Goal: Transaction & Acquisition: Purchase product/service

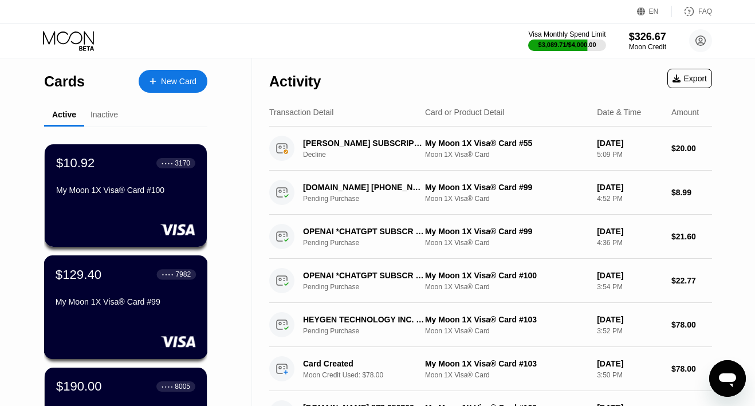
click at [143, 305] on div "My Moon 1X Visa® Card #99" at bounding box center [126, 301] width 140 height 9
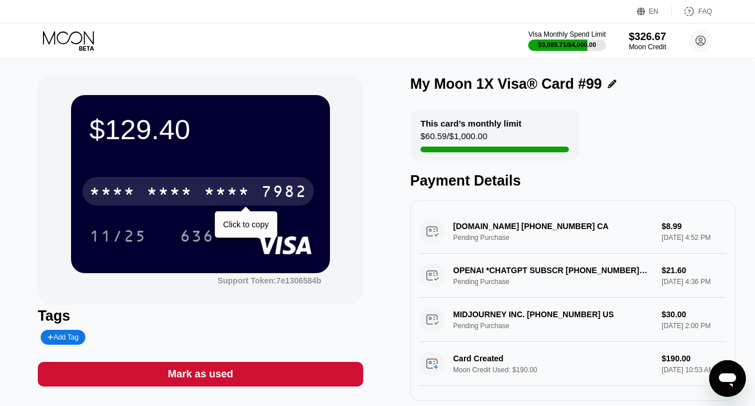
click at [227, 194] on div "* * * *" at bounding box center [227, 193] width 46 height 18
click at [227, 194] on div "2411" at bounding box center [227, 193] width 46 height 18
click at [227, 194] on div "* * * *" at bounding box center [227, 193] width 46 height 18
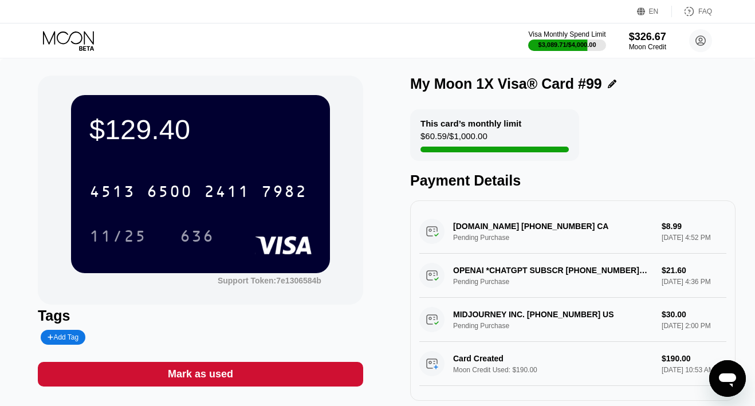
click at [70, 41] on icon at bounding box center [69, 41] width 53 height 20
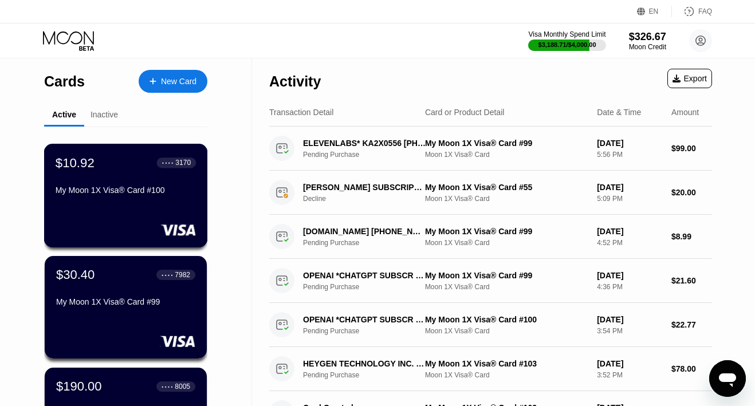
click at [117, 201] on div "$10.92 ● ● ● ● 3170 My Moon 1X Visa® Card #100" at bounding box center [126, 196] width 164 height 104
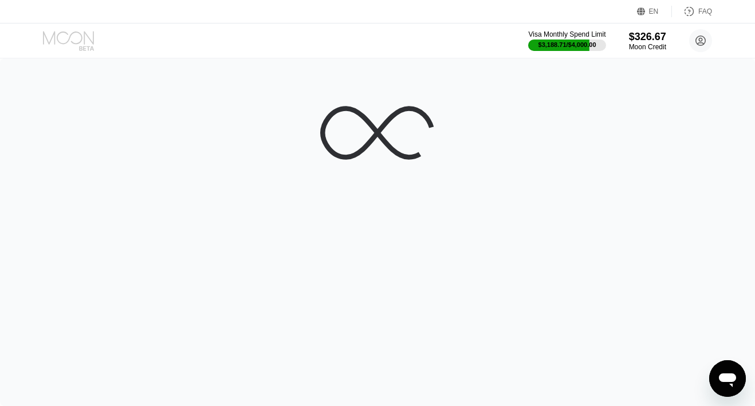
click at [77, 38] on icon at bounding box center [69, 41] width 53 height 20
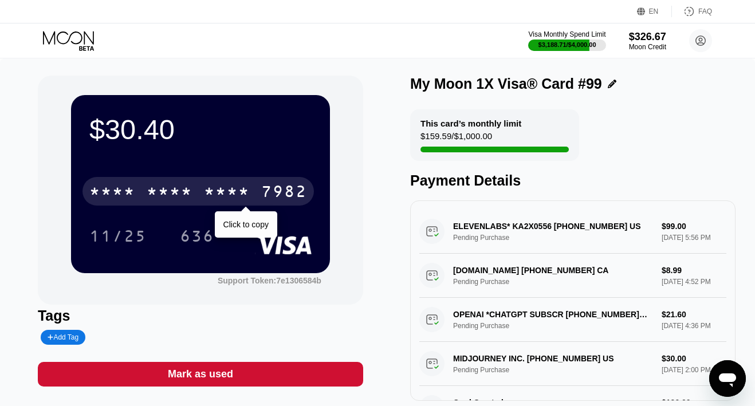
click at [256, 193] on div "* * * * * * * * * * * * 7982" at bounding box center [199, 191] width 232 height 29
click at [256, 193] on div "4513 6500 2411 7982" at bounding box center [199, 191] width 232 height 29
click at [139, 189] on div "* * * * * * * * * * * * 7982" at bounding box center [199, 191] width 232 height 29
click at [139, 189] on div "4513 6500 2411 7982" at bounding box center [199, 191] width 232 height 29
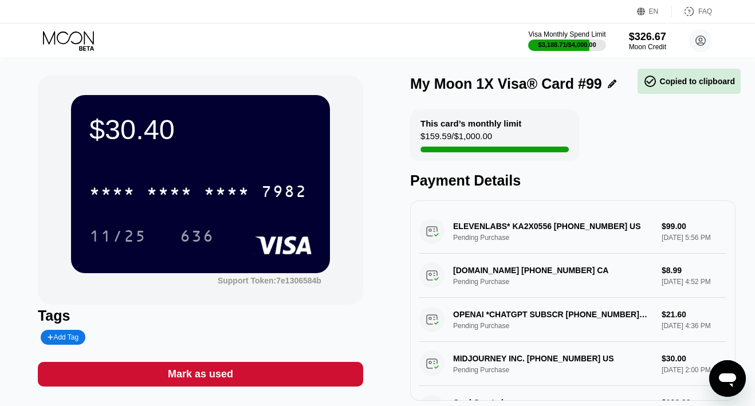
click at [77, 37] on icon at bounding box center [69, 41] width 53 height 20
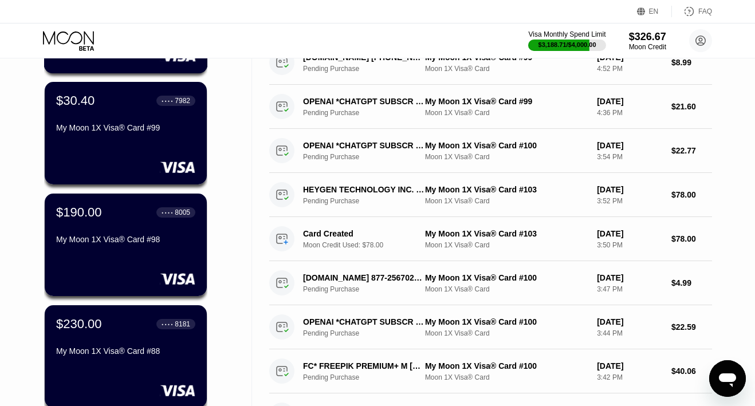
scroll to position [177, 0]
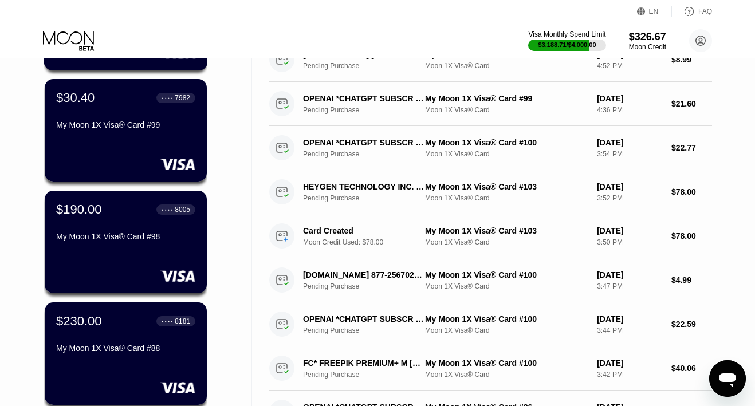
click at [116, 223] on div "$190.00 ● ● ● ● 8005 My Moon 1X Visa® Card #98" at bounding box center [125, 224] width 139 height 44
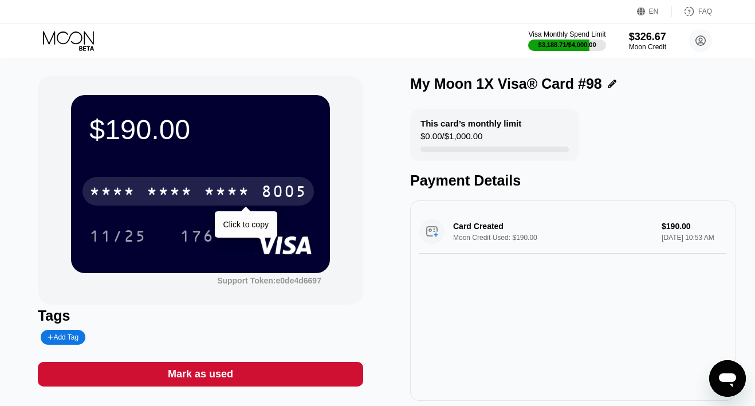
click at [245, 192] on div "* * * *" at bounding box center [227, 193] width 46 height 18
click at [245, 192] on div "2586" at bounding box center [227, 193] width 46 height 18
click at [245, 192] on div "* * * *" at bounding box center [227, 193] width 46 height 18
click at [122, 187] on div "4513" at bounding box center [112, 193] width 46 height 18
click at [122, 191] on div "* * * *" at bounding box center [112, 193] width 46 height 18
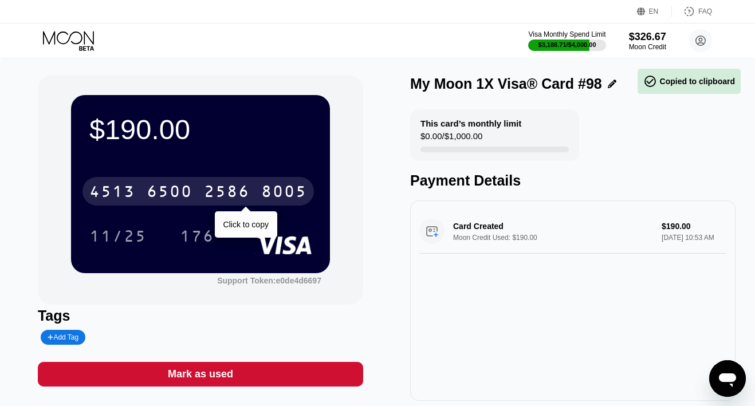
click at [122, 191] on div "4513" at bounding box center [112, 193] width 46 height 18
click at [122, 191] on div "* * * *" at bounding box center [112, 193] width 46 height 18
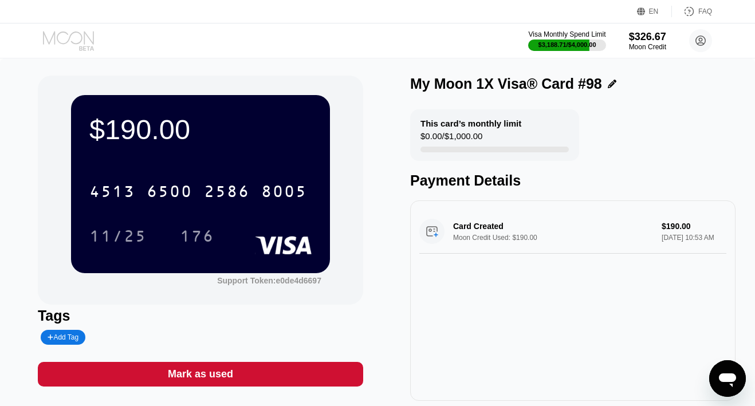
click at [70, 37] on icon at bounding box center [69, 41] width 53 height 20
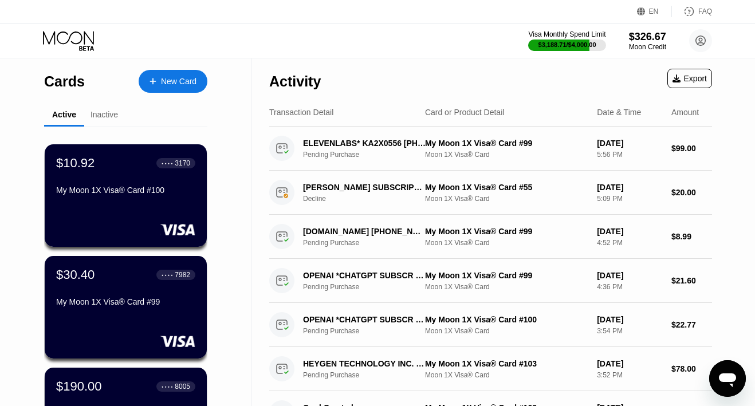
scroll to position [83, 0]
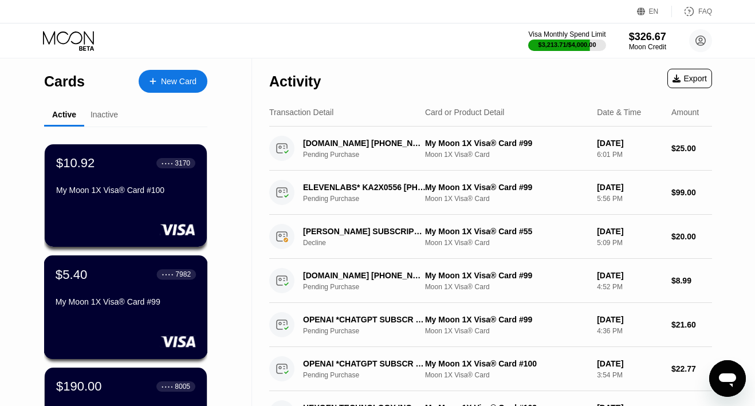
click at [97, 305] on div "My Moon 1X Visa® Card #99" at bounding box center [126, 301] width 140 height 9
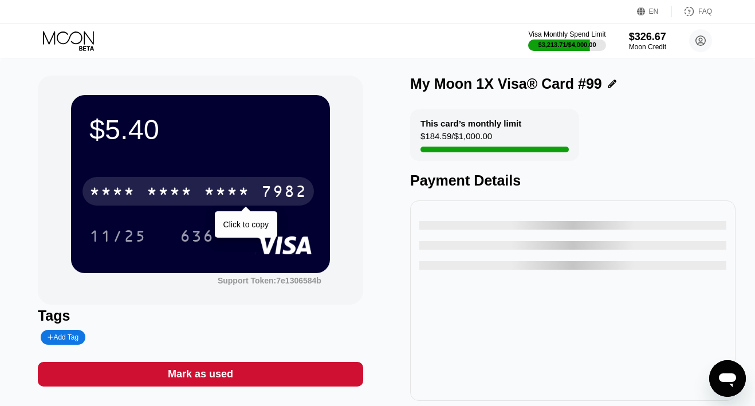
click at [197, 191] on div "* * * * * * * * * * * * 7982" at bounding box center [199, 191] width 232 height 29
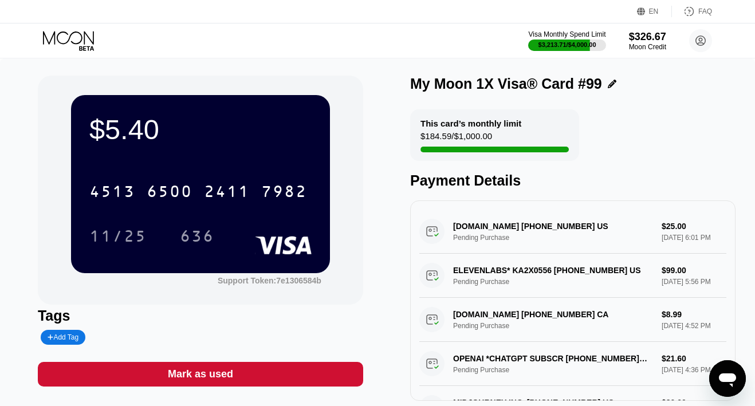
click at [274, 363] on div "Mark as used" at bounding box center [200, 374] width 325 height 25
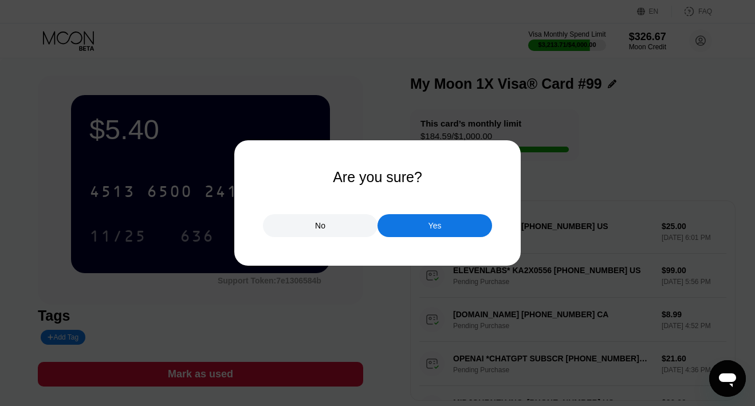
click at [394, 227] on div "Yes" at bounding box center [435, 225] width 115 height 23
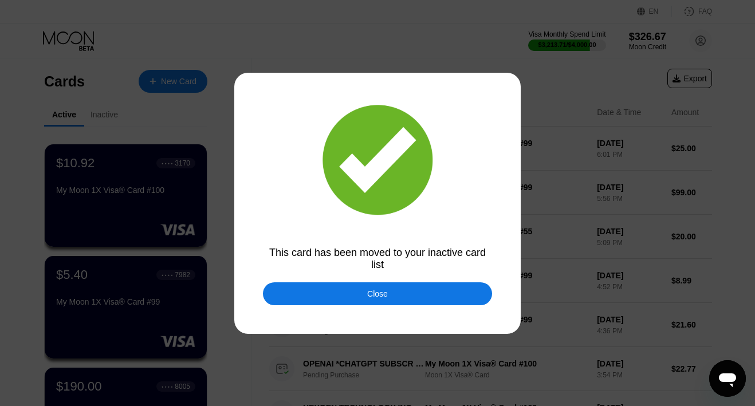
click at [354, 289] on div "Close" at bounding box center [377, 293] width 229 height 23
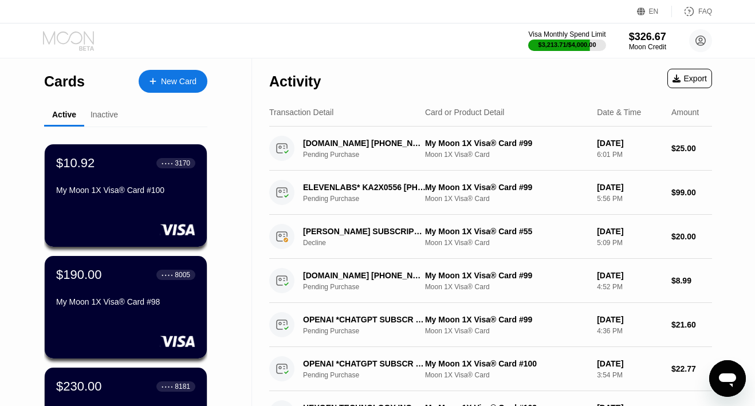
click at [80, 39] on icon at bounding box center [69, 41] width 53 height 20
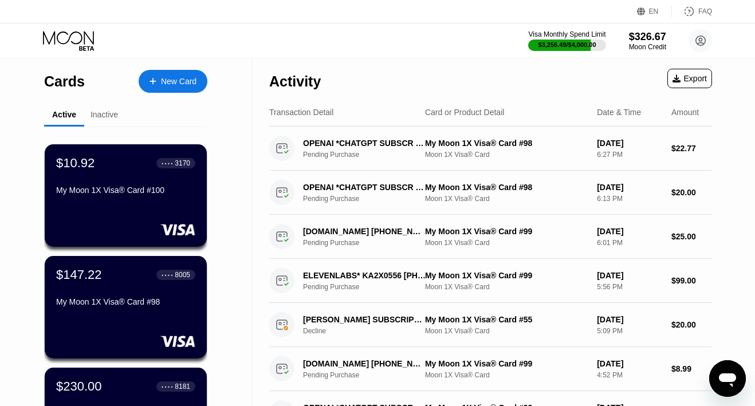
click at [173, 81] on div "New Card" at bounding box center [179, 82] width 36 height 10
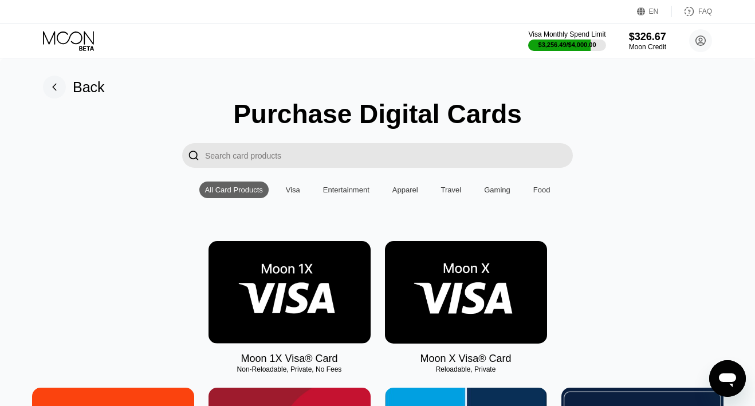
click at [272, 270] on img at bounding box center [290, 292] width 162 height 103
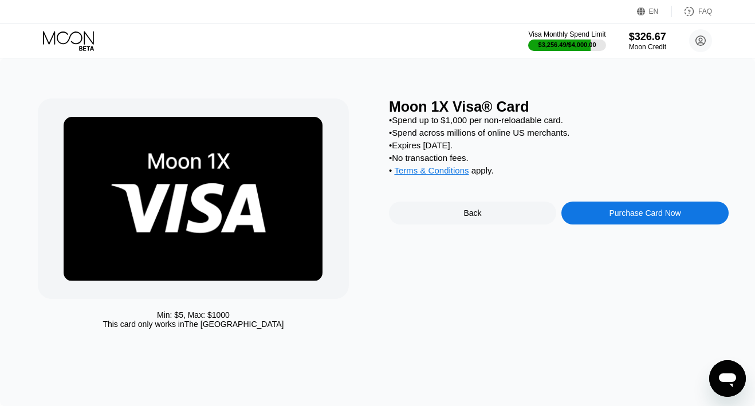
click at [571, 211] on div "Purchase Card Now" at bounding box center [645, 213] width 167 height 23
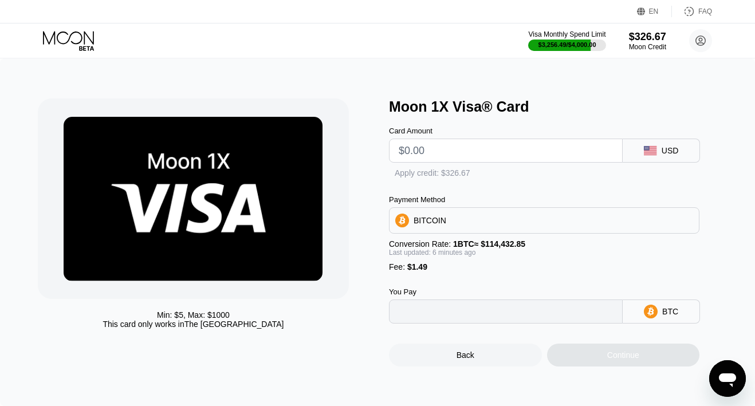
type input "0"
click at [438, 154] on input "text" at bounding box center [506, 150] width 214 height 23
type input "$3"
type input "0.00003926"
type input "$35"
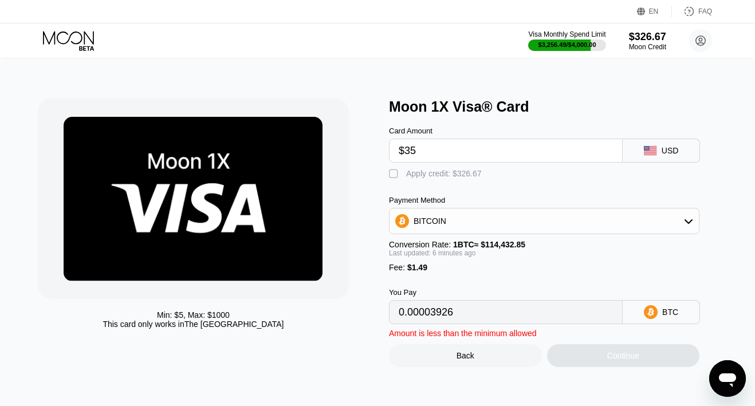
type input "0.00031901"
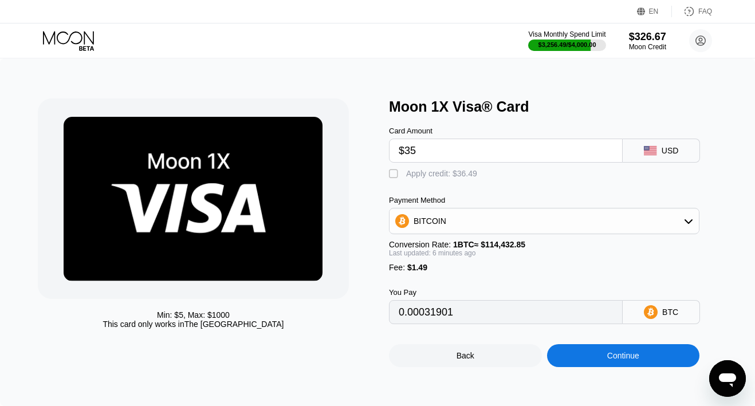
type input "$35"
click at [432, 170] on div "Apply credit: $36.49" at bounding box center [441, 173] width 71 height 9
type input "0"
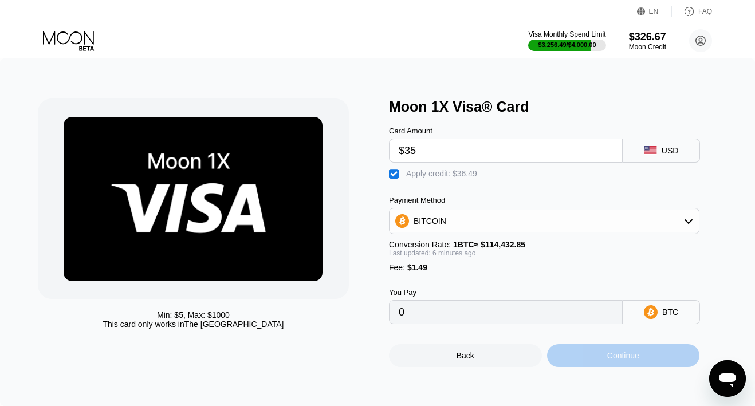
click at [585, 356] on div "Continue" at bounding box center [623, 355] width 153 height 23
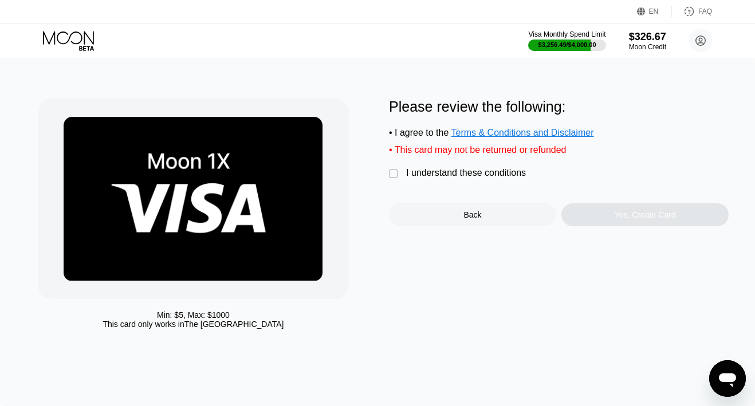
click at [472, 175] on div "I understand these conditions" at bounding box center [466, 173] width 120 height 10
click at [583, 218] on div "Yes, Create Card" at bounding box center [645, 214] width 167 height 23
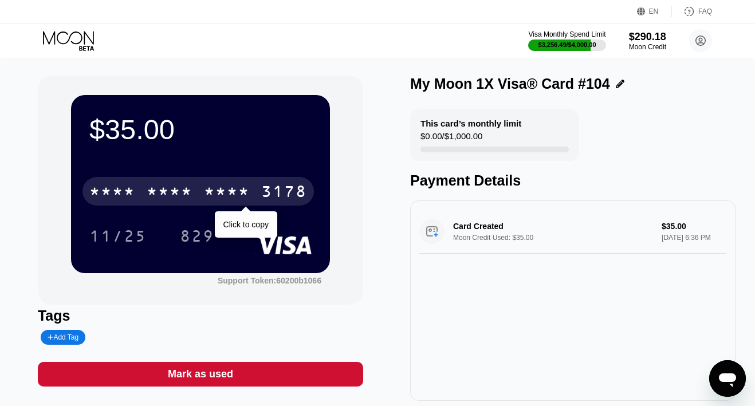
click at [271, 197] on div "3178" at bounding box center [284, 193] width 46 height 18
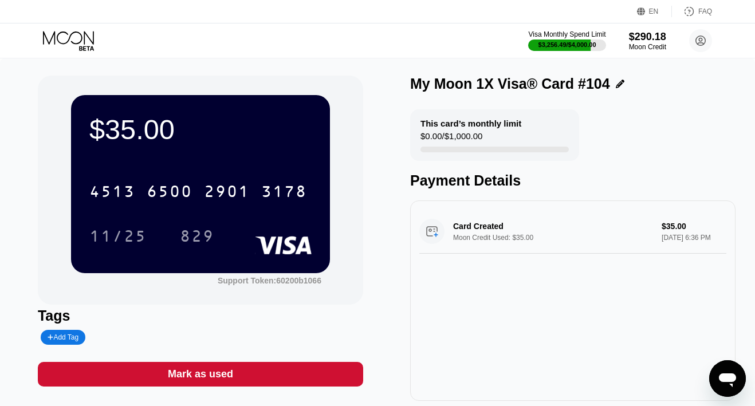
click at [54, 40] on icon at bounding box center [68, 37] width 51 height 13
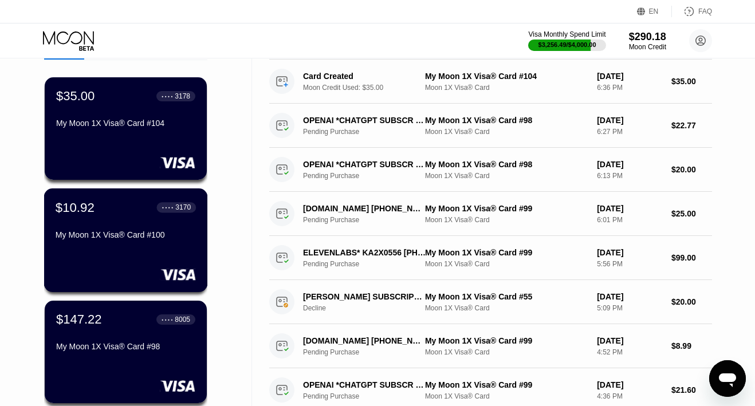
scroll to position [87, 0]
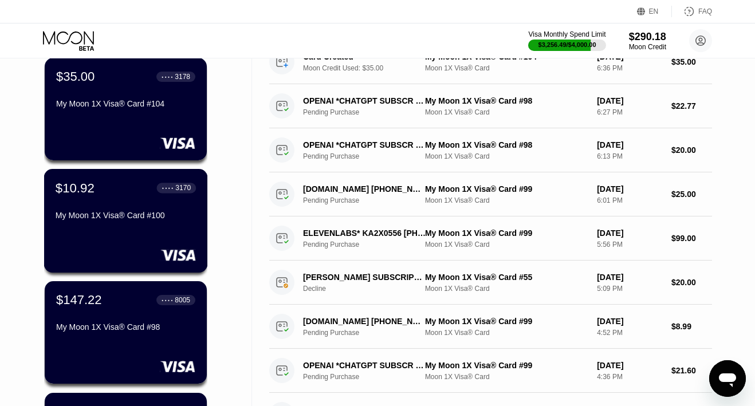
click at [109, 304] on div "$147.22 ● ● ● ● 8005" at bounding box center [125, 300] width 139 height 15
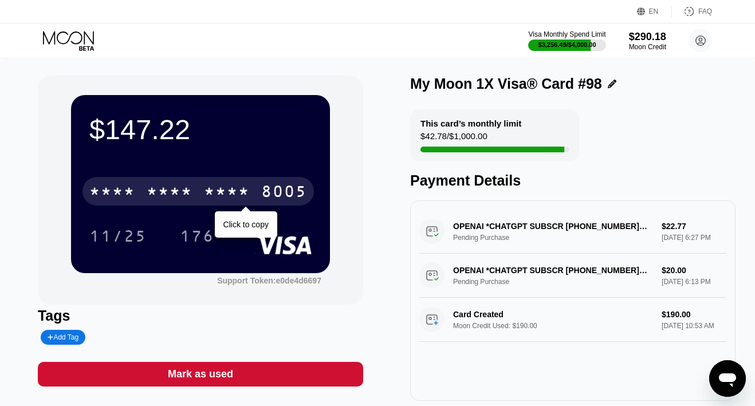
click at [204, 190] on div "* * * *" at bounding box center [227, 193] width 46 height 18
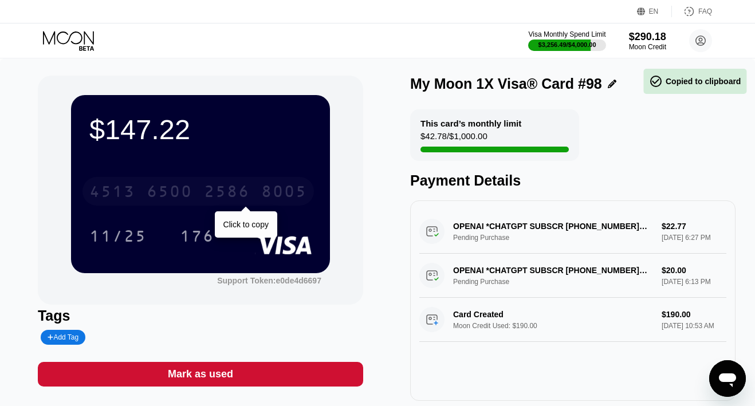
click at [204, 190] on div "2586" at bounding box center [227, 193] width 46 height 18
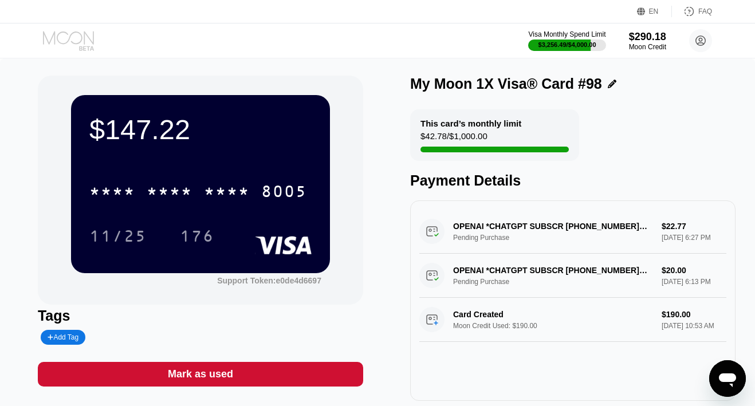
click at [69, 36] on icon at bounding box center [69, 41] width 53 height 20
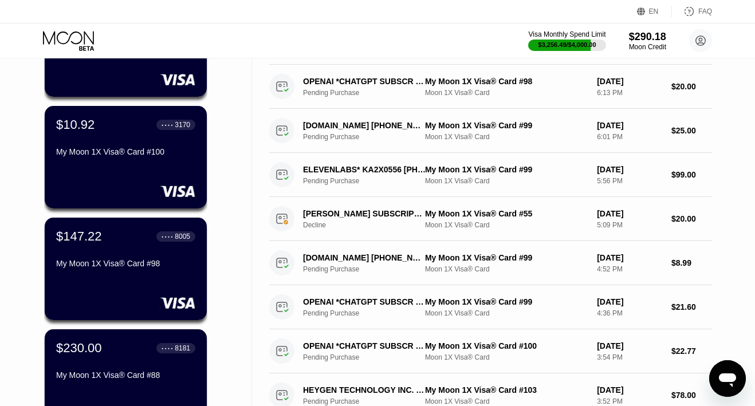
scroll to position [167, 0]
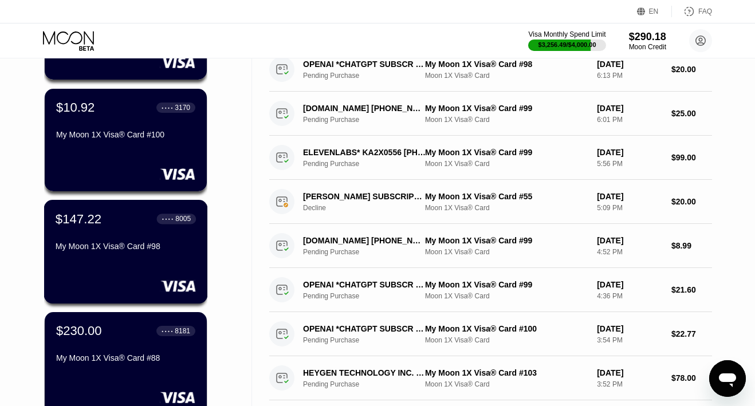
click at [100, 256] on div "My Moon 1X Visa® Card #98" at bounding box center [126, 249] width 140 height 14
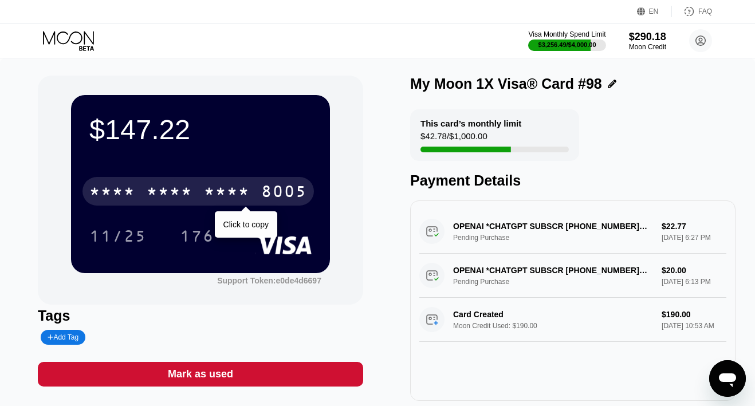
click at [200, 193] on div "* * * * * * * * * * * * 8005" at bounding box center [199, 191] width 232 height 29
click at [200, 193] on div "[CREDIT_CARD_NUMBER]" at bounding box center [199, 191] width 232 height 29
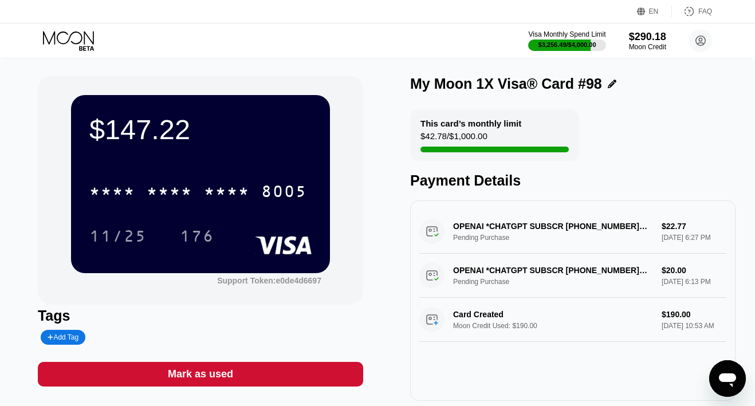
click at [79, 51] on div "Visa Monthly Spend Limit $3,256.49 / $4,000.00 $290.18 Moon Credit danielmmrt@p…" at bounding box center [377, 40] width 755 height 34
click at [73, 36] on icon at bounding box center [69, 41] width 53 height 20
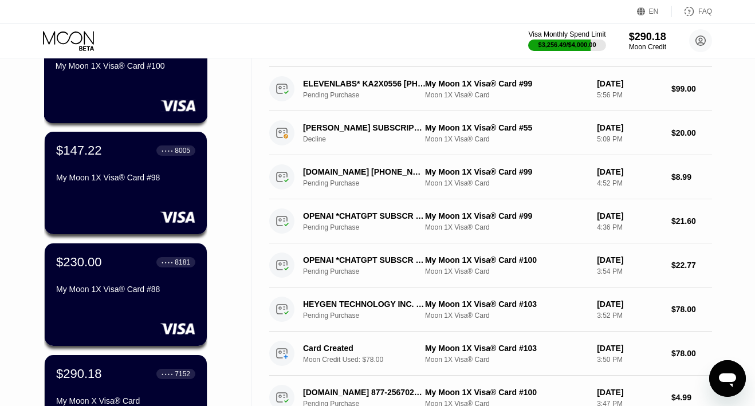
scroll to position [272, 0]
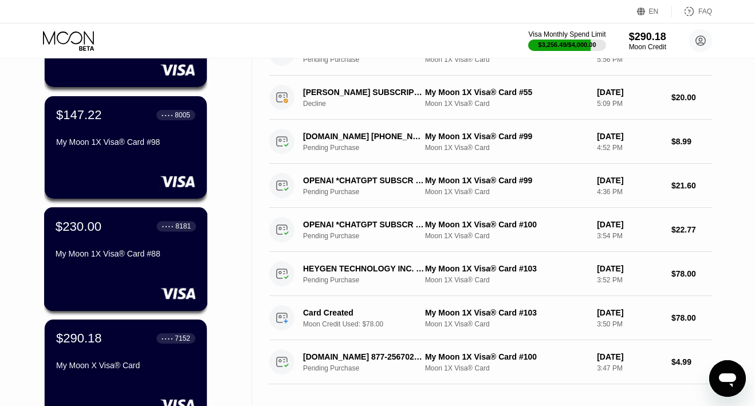
click at [104, 280] on div "$230.00 ● ● ● ● 8181 My Moon 1X Visa® Card #88" at bounding box center [126, 259] width 164 height 104
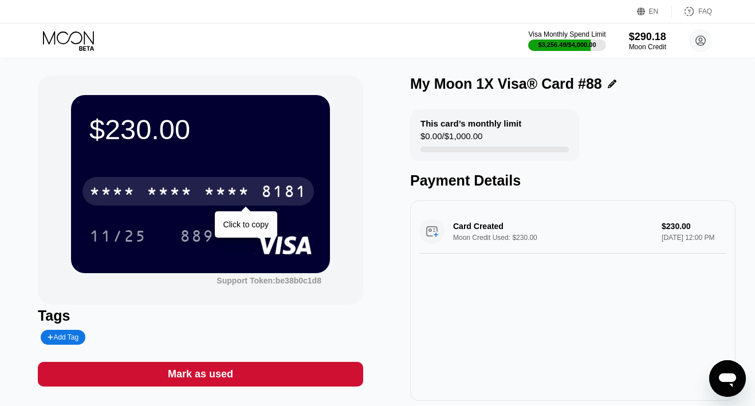
click at [147, 185] on div "* * * *" at bounding box center [170, 193] width 46 height 18
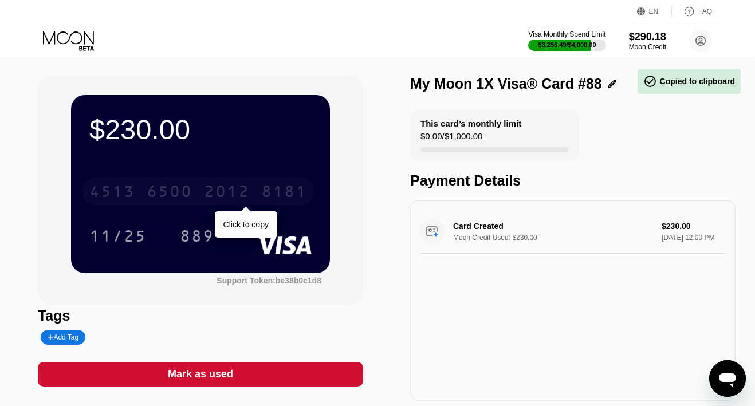
click at [147, 185] on div "6500" at bounding box center [170, 193] width 46 height 18
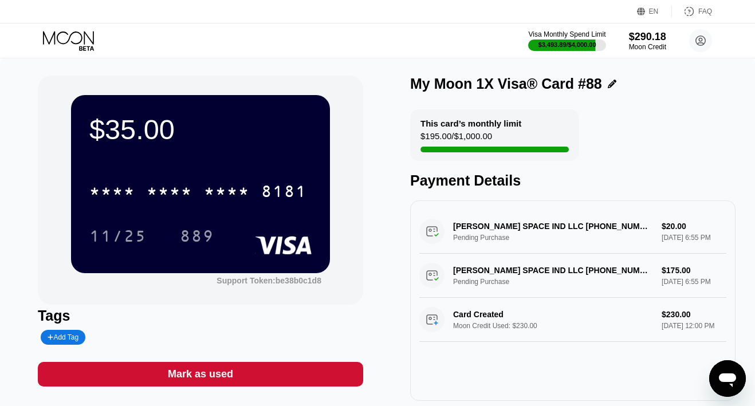
click at [83, 39] on icon at bounding box center [69, 41] width 53 height 20
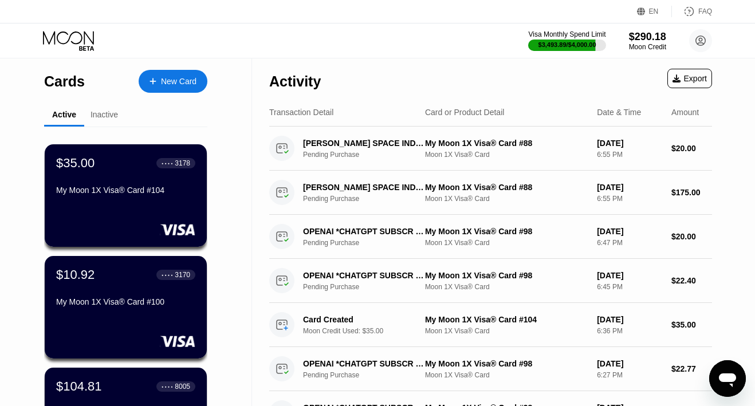
click at [170, 83] on div "New Card" at bounding box center [179, 82] width 36 height 10
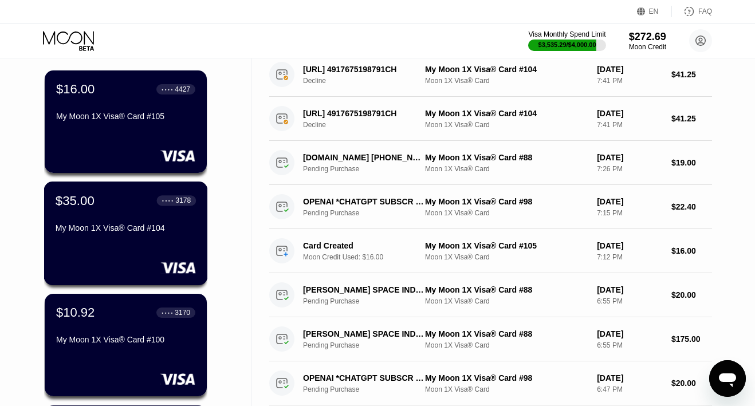
scroll to position [205, 0]
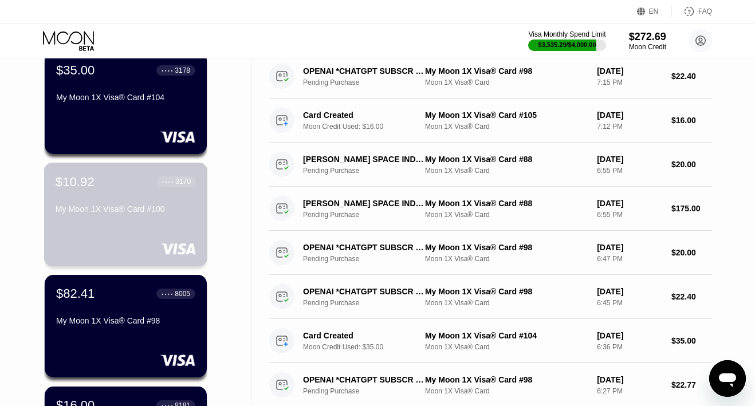
click at [112, 230] on div "$10.92 ● ● ● ● 3170 My Moon 1X Visa® Card #100" at bounding box center [126, 215] width 164 height 104
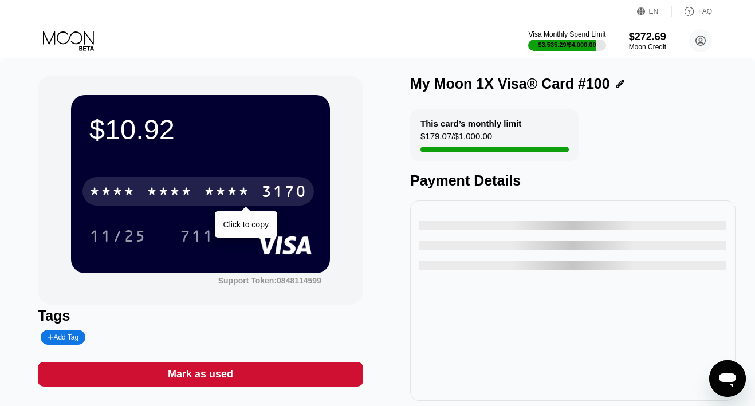
click at [160, 188] on div "* * * *" at bounding box center [170, 193] width 46 height 18
click at [160, 188] on div "6500" at bounding box center [170, 193] width 46 height 18
click at [160, 188] on div "* * * *" at bounding box center [170, 193] width 46 height 18
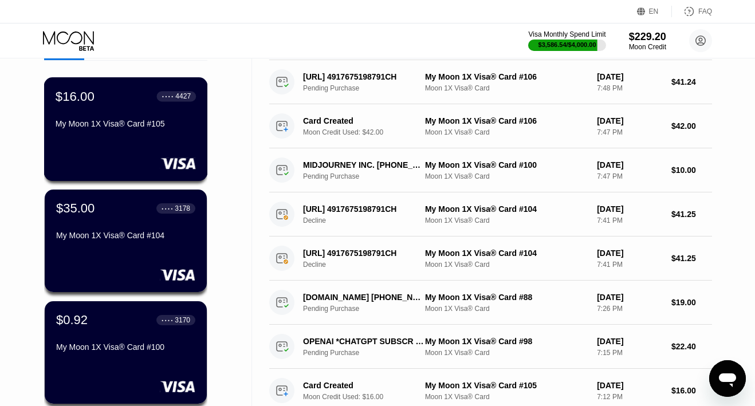
scroll to position [68, 0]
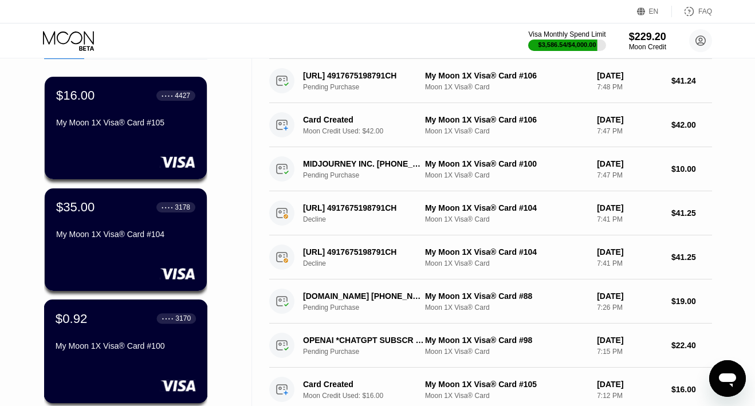
click at [101, 335] on div "$0.92 ● ● ● ● 3170 My Moon 1X Visa® Card #100" at bounding box center [126, 333] width 140 height 44
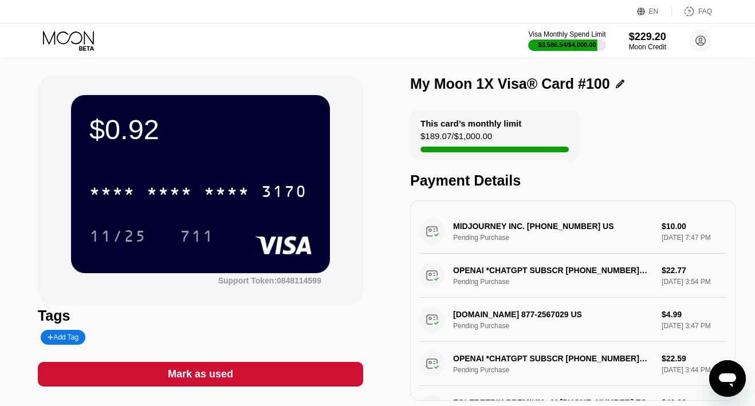
click at [244, 372] on div "Mark as used" at bounding box center [200, 374] width 325 height 25
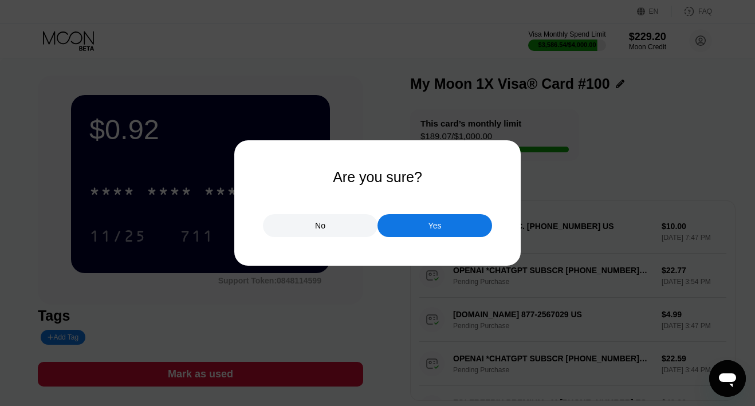
click at [408, 234] on div "Yes" at bounding box center [435, 225] width 115 height 23
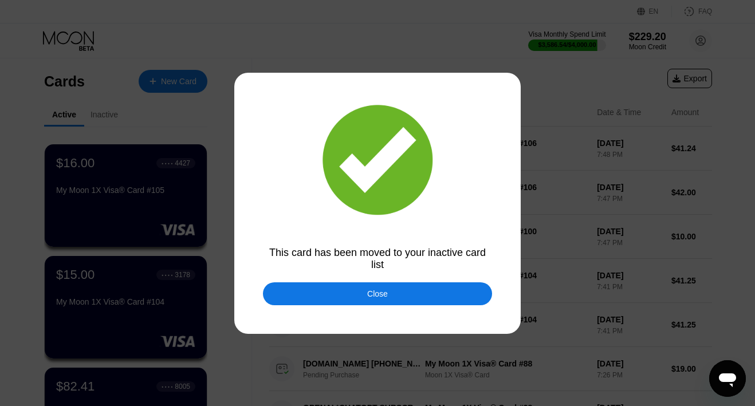
click at [371, 292] on div "Close" at bounding box center [377, 293] width 21 height 9
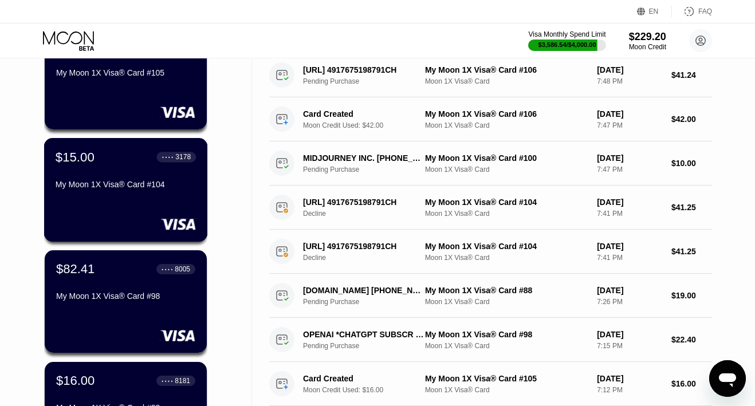
scroll to position [128, 0]
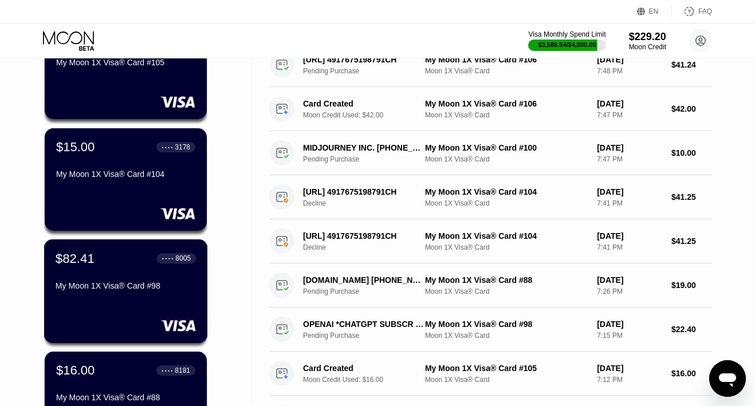
click at [131, 261] on div "$82.41 ● ● ● ● 8005" at bounding box center [126, 258] width 140 height 15
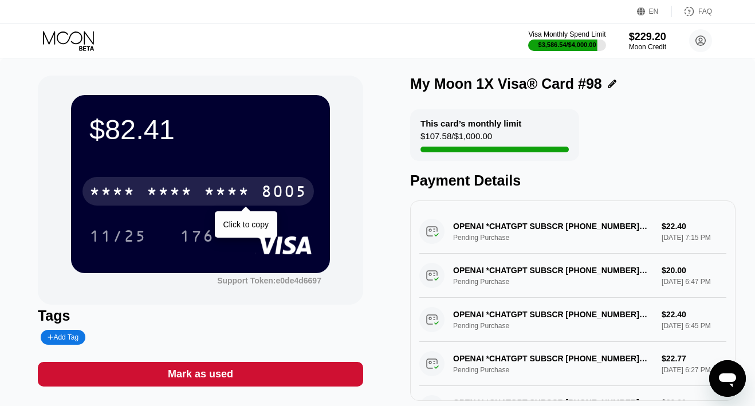
click at [156, 193] on div "* * * *" at bounding box center [170, 193] width 46 height 18
click at [168, 194] on div "6500" at bounding box center [170, 193] width 46 height 18
click at [168, 194] on div "* * * *" at bounding box center [170, 193] width 46 height 18
click at [168, 194] on div "6500" at bounding box center [170, 193] width 46 height 18
click at [236, 188] on div "* * * *" at bounding box center [227, 193] width 46 height 18
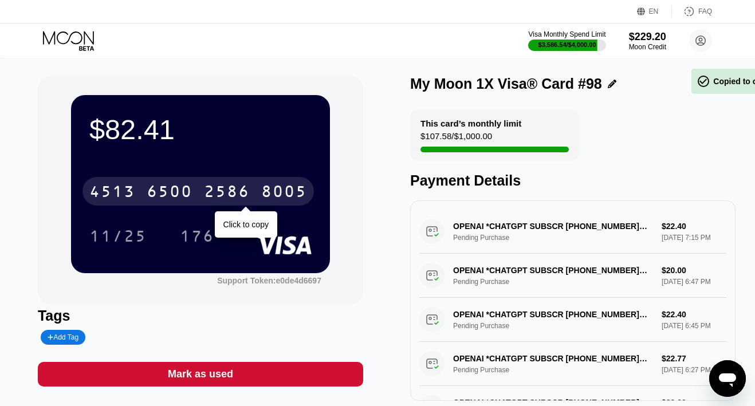
click at [236, 188] on div "2586" at bounding box center [227, 193] width 46 height 18
click at [77, 25] on div "Visa Monthly Spend Limit $3,586.54 / $4,000.00 $229.20 Moon Credit danielmmrt@p…" at bounding box center [377, 40] width 755 height 34
click at [76, 41] on icon at bounding box center [69, 41] width 53 height 20
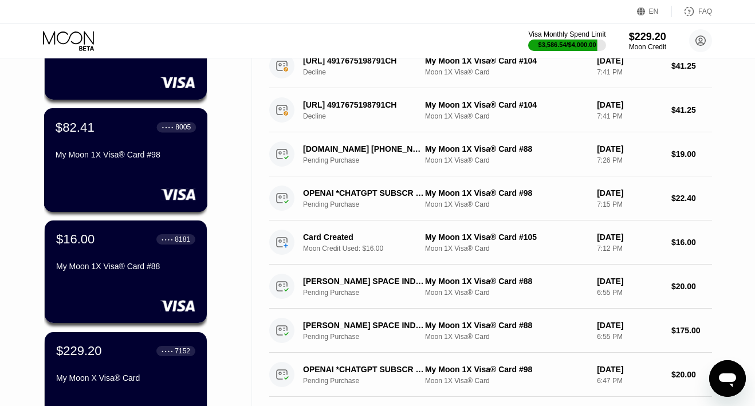
scroll to position [267, 0]
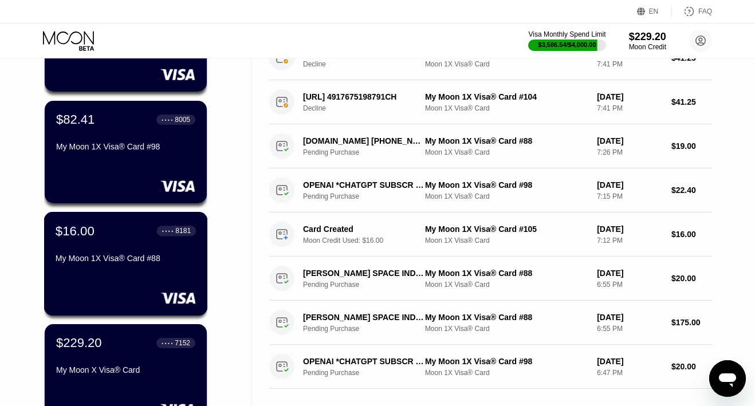
click at [99, 252] on div "$16.00 ● ● ● ● 8181 My Moon 1X Visa® Card #88" at bounding box center [126, 245] width 140 height 44
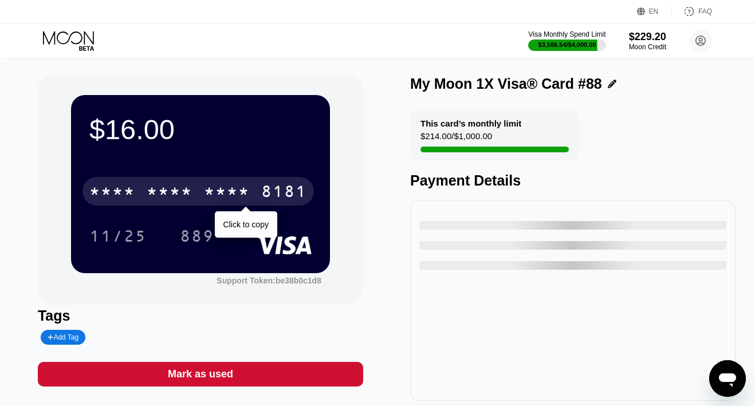
click at [217, 194] on div "* * * *" at bounding box center [227, 193] width 46 height 18
click at [217, 194] on div "2012" at bounding box center [227, 193] width 46 height 18
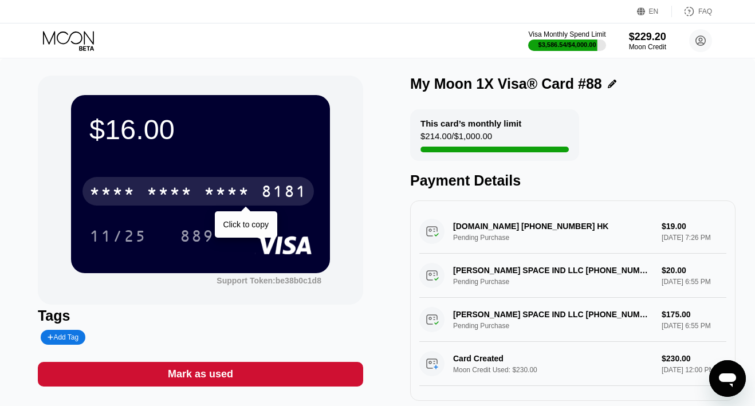
click at [183, 189] on div "* * * *" at bounding box center [170, 193] width 46 height 18
click at [183, 189] on div "6500" at bounding box center [170, 193] width 46 height 18
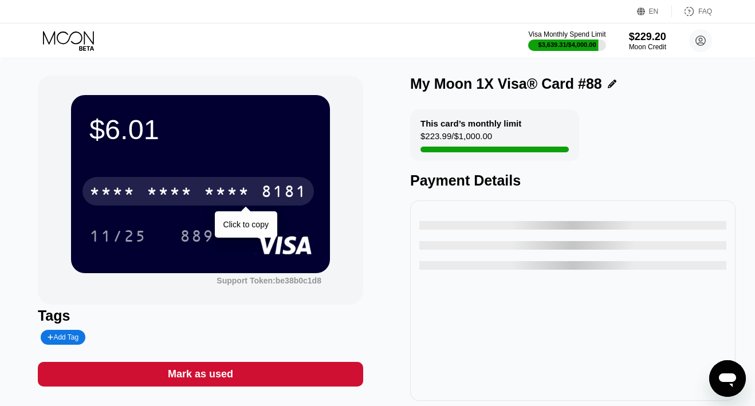
click at [169, 189] on div "* * * *" at bounding box center [170, 193] width 46 height 18
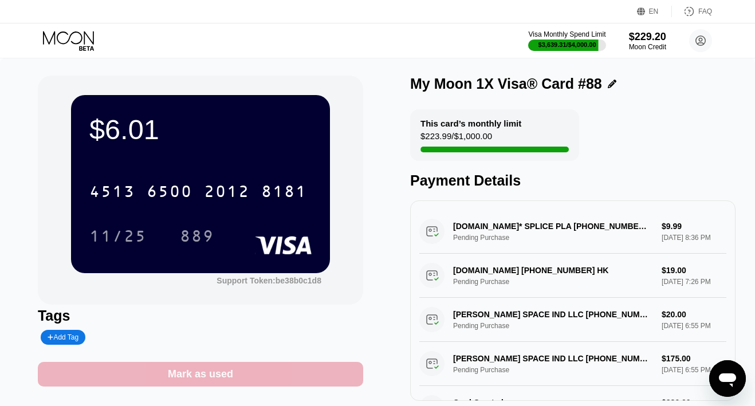
click at [247, 371] on div "Mark as used" at bounding box center [200, 374] width 325 height 25
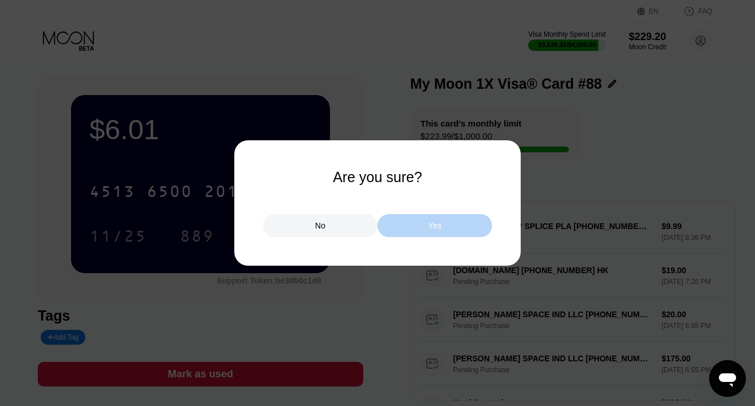
click at [409, 226] on div "Yes" at bounding box center [435, 225] width 115 height 23
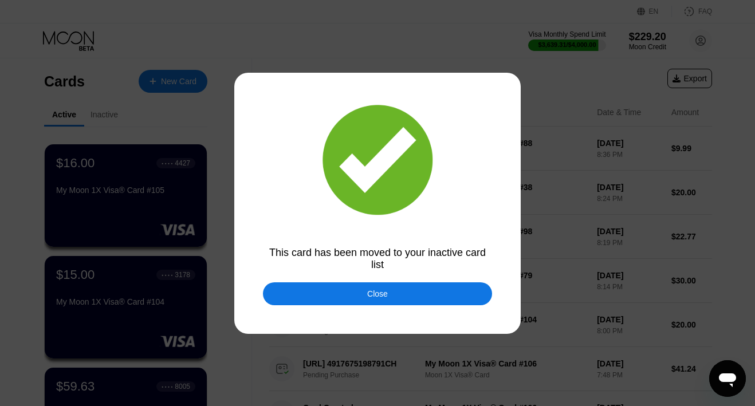
click at [297, 288] on div "Close" at bounding box center [377, 293] width 229 height 23
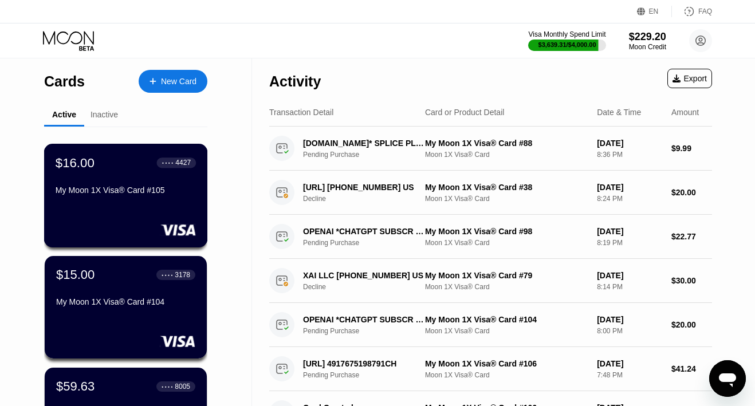
click at [155, 211] on div "$16.00 ● ● ● ● 4427 My Moon 1X Visa® Card #105" at bounding box center [126, 196] width 164 height 104
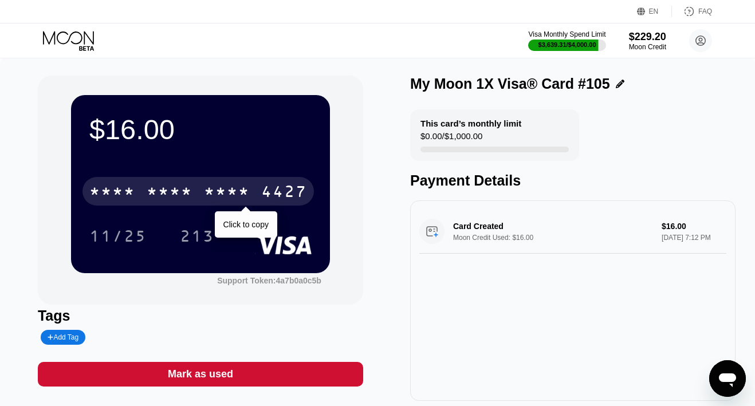
click at [200, 193] on div "* * * * * * * * * * * * 4427" at bounding box center [199, 191] width 232 height 29
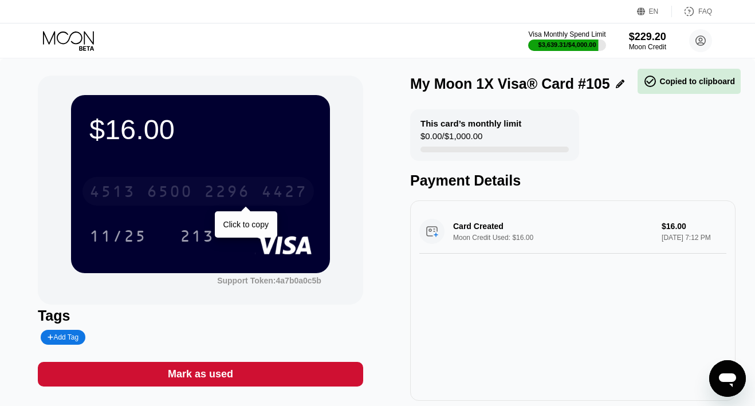
click at [189, 193] on div "6500" at bounding box center [170, 193] width 46 height 18
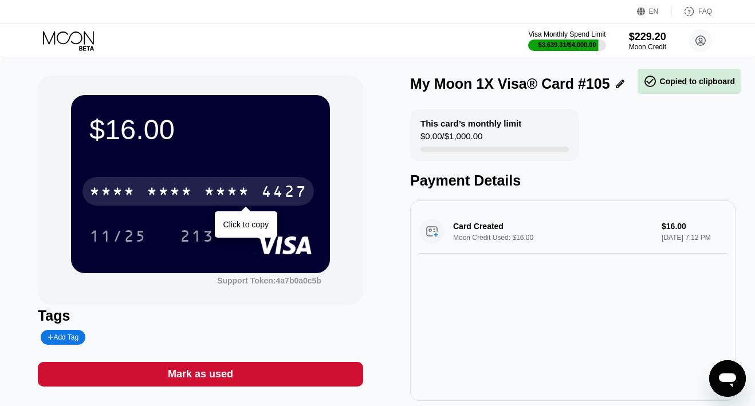
click at [189, 193] on div "* * * *" at bounding box center [170, 193] width 46 height 18
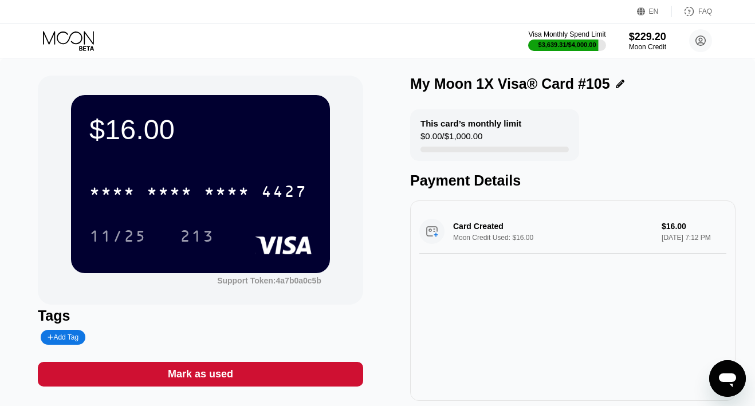
click at [56, 37] on icon at bounding box center [69, 41] width 53 height 20
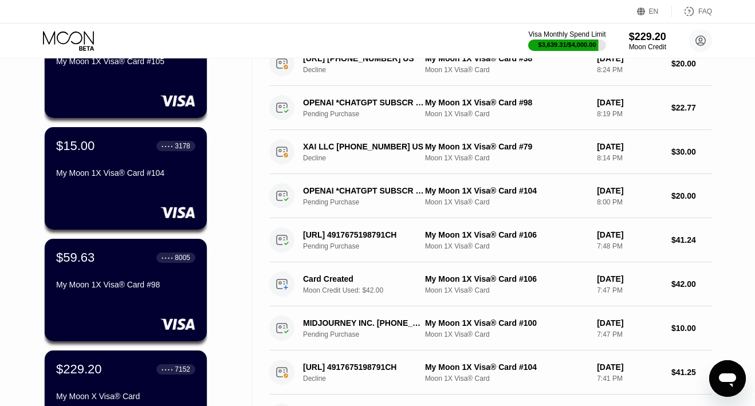
scroll to position [170, 0]
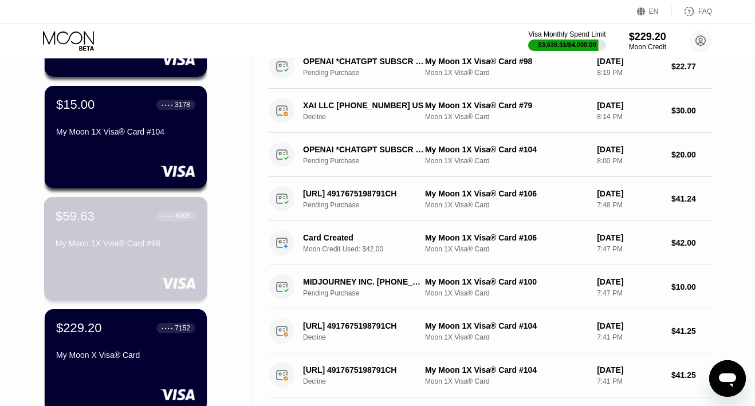
click at [111, 245] on div "My Moon 1X Visa® Card #98" at bounding box center [126, 243] width 140 height 9
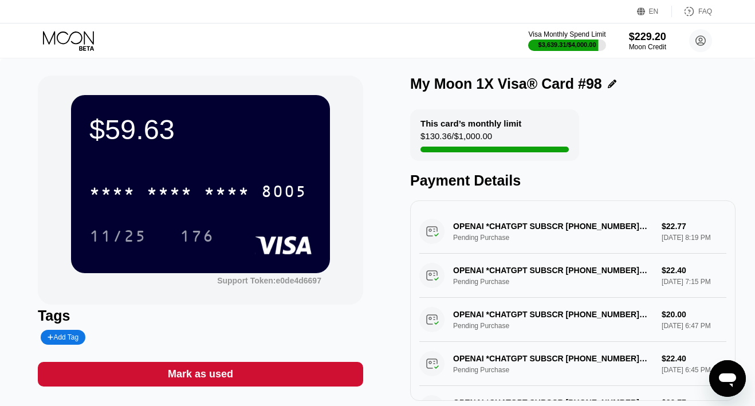
click at [217, 175] on div "* * * * * * * * * * * * 8005" at bounding box center [200, 187] width 222 height 39
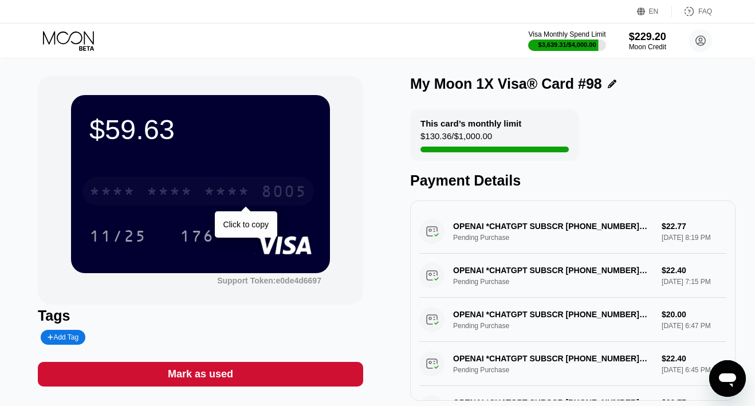
click at [207, 187] on div "* * * *" at bounding box center [227, 193] width 46 height 18
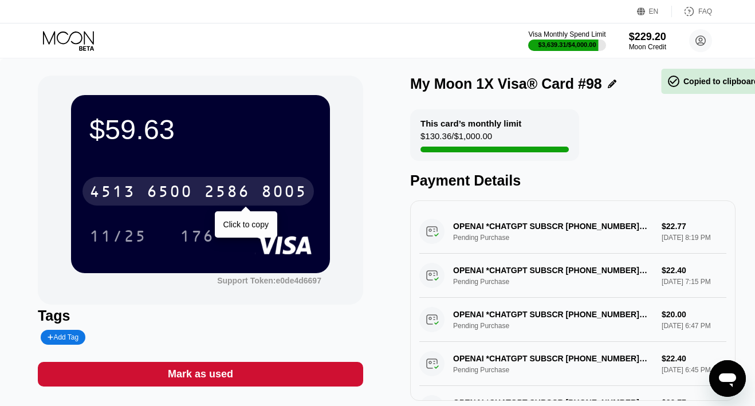
click at [207, 187] on div "2586" at bounding box center [227, 193] width 46 height 18
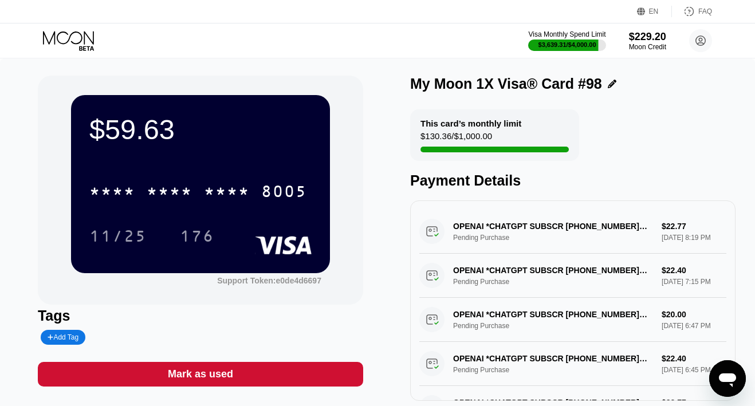
click at [79, 45] on icon at bounding box center [69, 41] width 53 height 20
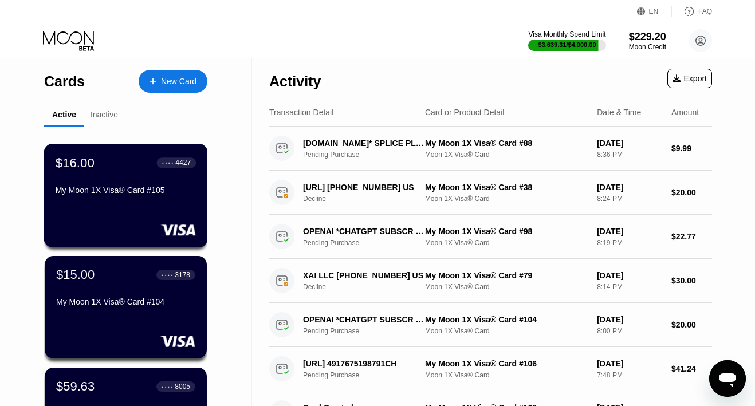
click at [109, 189] on div "My Moon 1X Visa® Card #105" at bounding box center [126, 190] width 140 height 9
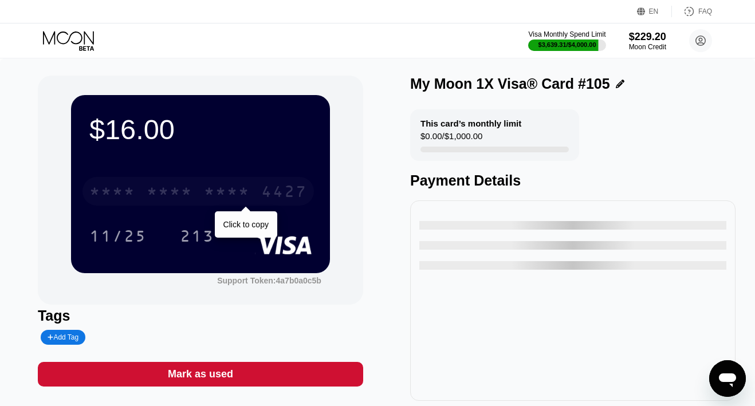
click at [193, 188] on div "* * * * * * * * * * * * 4427" at bounding box center [199, 191] width 232 height 29
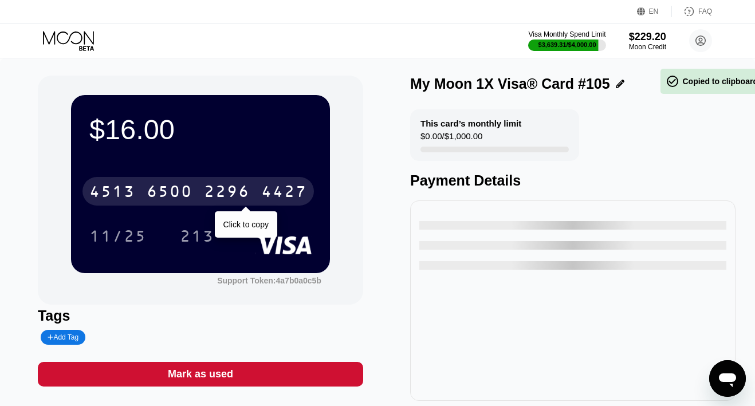
click at [193, 188] on div "4513 6500 2296 4427" at bounding box center [199, 191] width 232 height 29
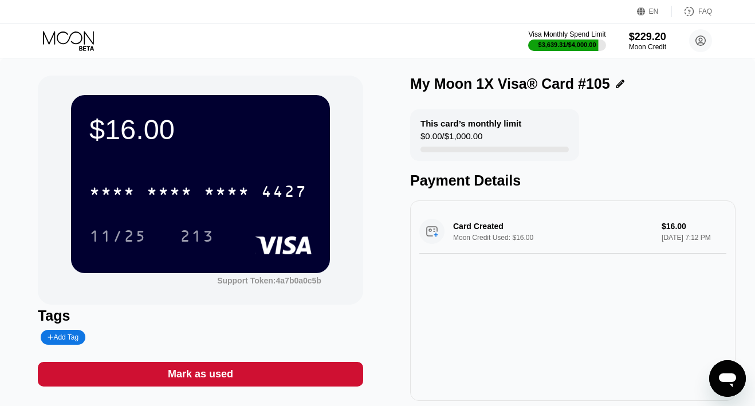
click at [58, 36] on icon at bounding box center [68, 37] width 51 height 13
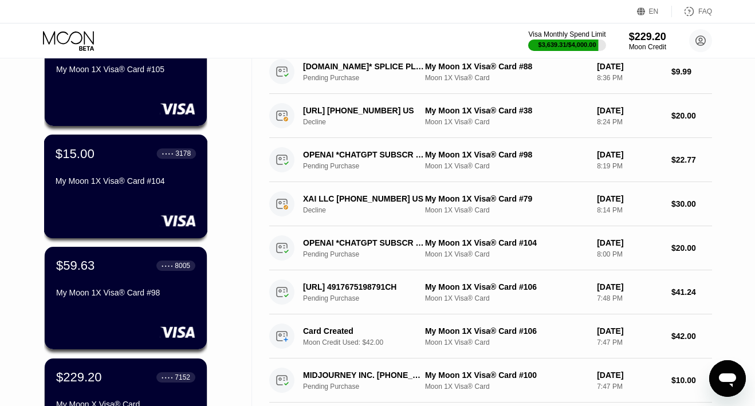
scroll to position [131, 0]
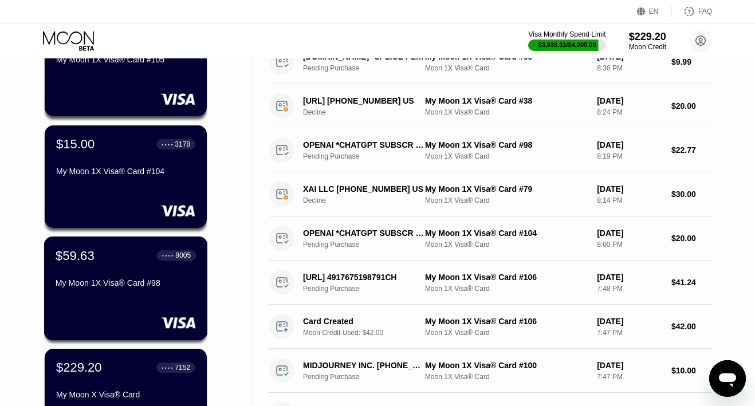
click at [100, 272] on div "$59.63 ● ● ● ● 8005 My Moon 1X Visa® Card #98" at bounding box center [126, 270] width 140 height 44
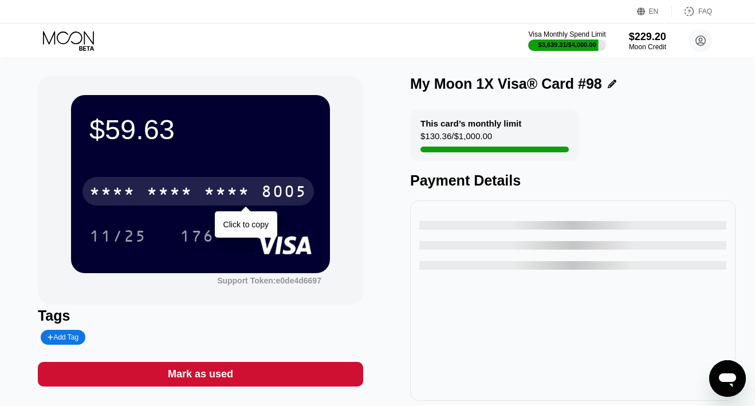
click at [202, 192] on div "* * * * * * * * * * * * 8005" at bounding box center [199, 191] width 232 height 29
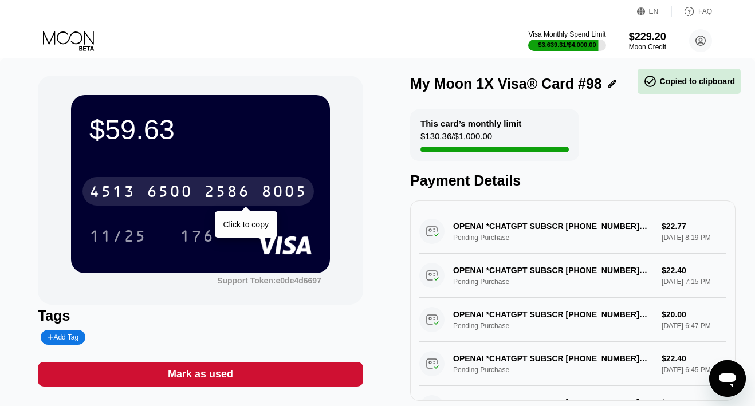
click at [185, 194] on div "6500" at bounding box center [170, 193] width 46 height 18
click at [111, 185] on div "* * * *" at bounding box center [112, 193] width 46 height 18
click at [111, 185] on div "4513" at bounding box center [112, 193] width 46 height 18
click at [214, 196] on div "* * * *" at bounding box center [227, 193] width 46 height 18
click at [214, 196] on div "2586" at bounding box center [227, 193] width 46 height 18
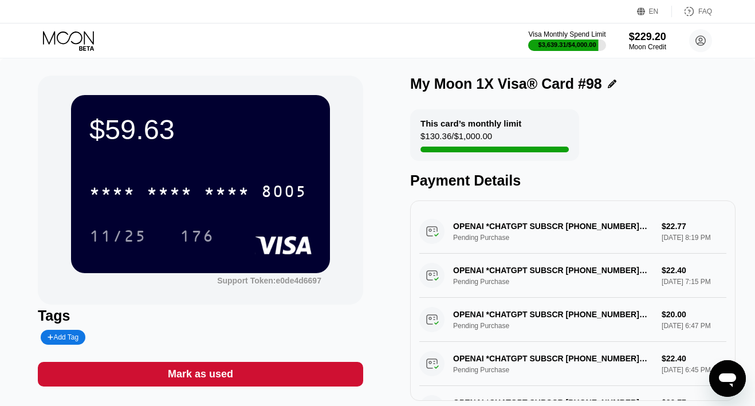
click at [77, 36] on icon at bounding box center [69, 41] width 53 height 20
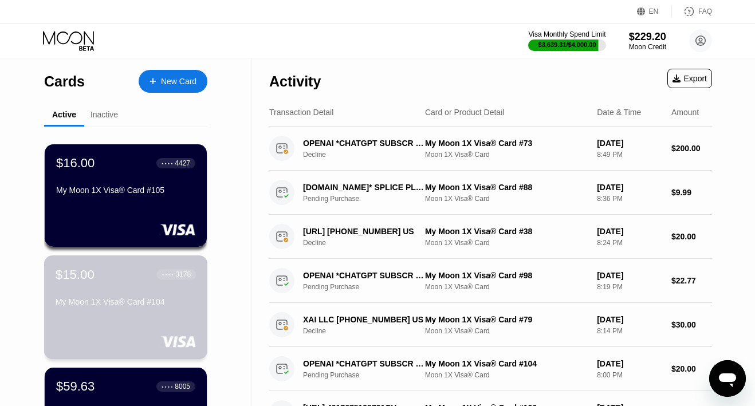
click at [95, 283] on div "$15.00 ● ● ● ● 3178 My Moon 1X Visa® Card #104" at bounding box center [126, 289] width 140 height 44
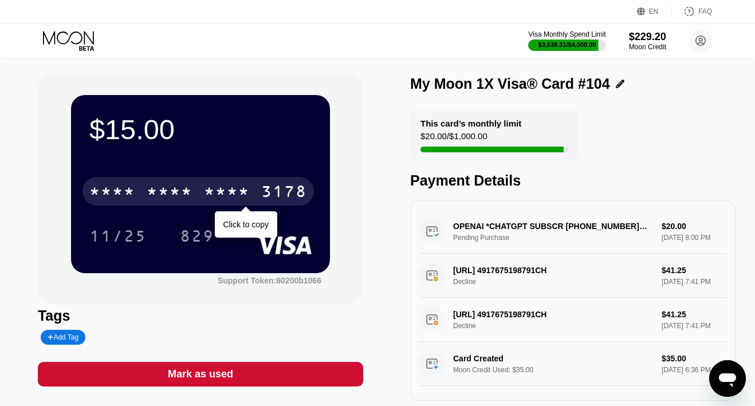
click at [182, 196] on div "* * * *" at bounding box center [170, 193] width 46 height 18
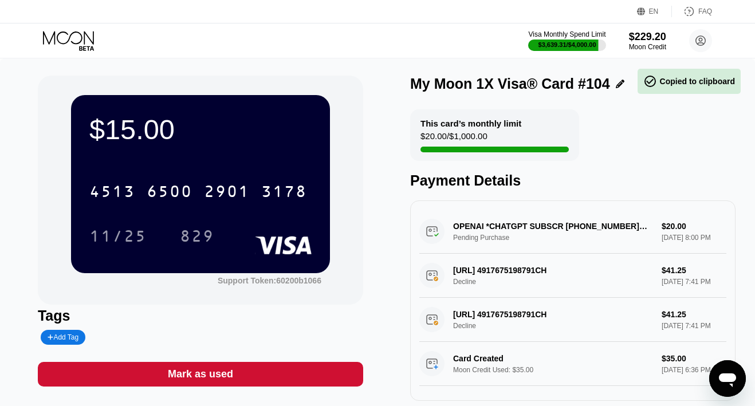
click at [63, 37] on icon at bounding box center [69, 41] width 53 height 20
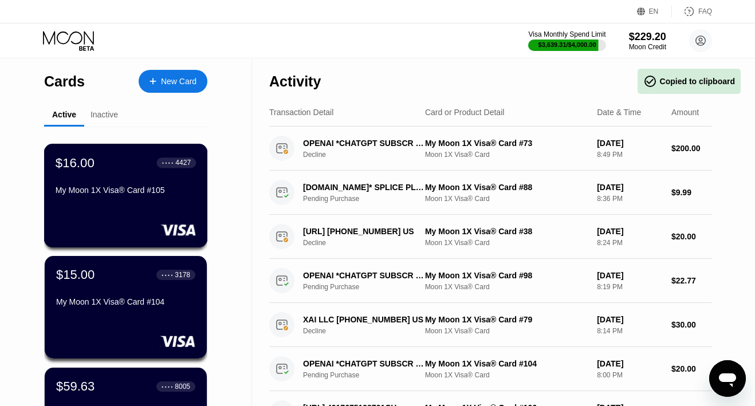
click at [87, 174] on div "$16.00 ● ● ● ● 4427 My Moon 1X Visa® Card #105" at bounding box center [126, 177] width 140 height 44
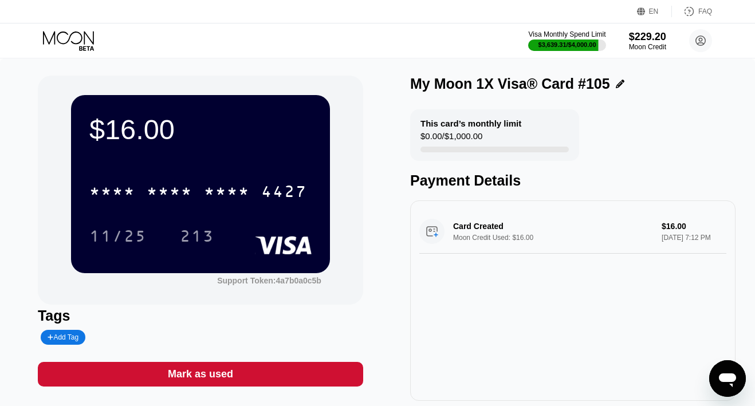
click at [76, 42] on icon at bounding box center [69, 41] width 53 height 20
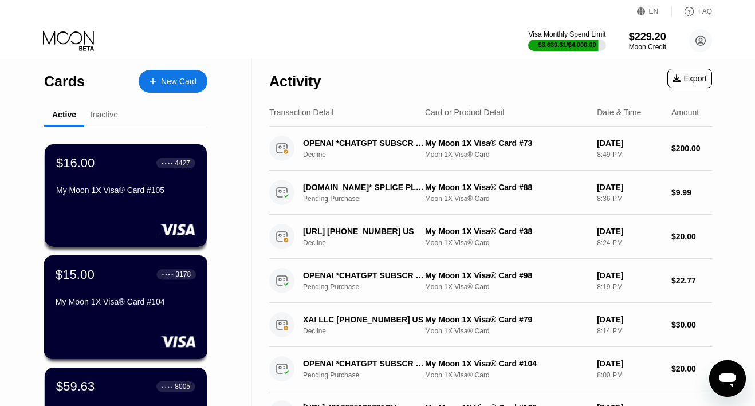
click at [111, 304] on div "My Moon 1X Visa® Card #104" at bounding box center [126, 301] width 140 height 9
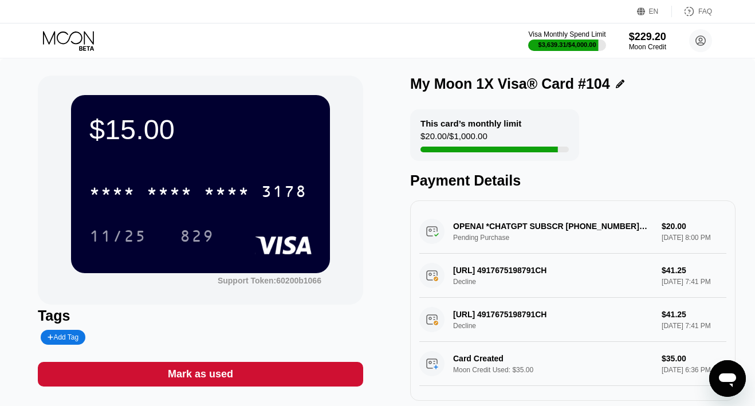
click at [189, 218] on div "* * * * * * * * * * * * 3178 11/25 829" at bounding box center [200, 202] width 222 height 68
click at [195, 197] on div "* * * * * * * * * * * * 3178" at bounding box center [199, 191] width 232 height 29
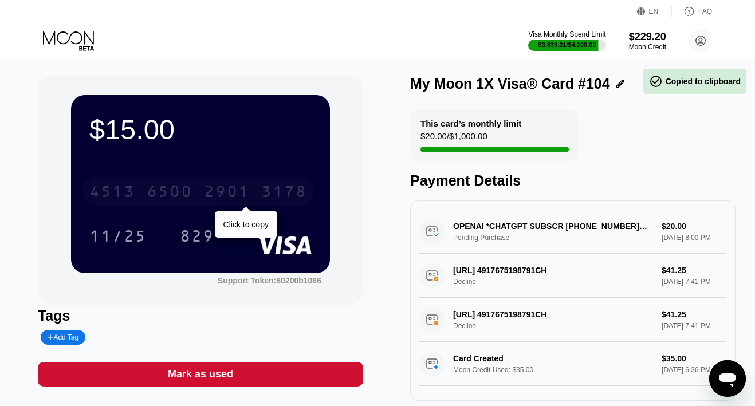
click at [195, 197] on div "4513 6500 2901 3178" at bounding box center [199, 191] width 232 height 29
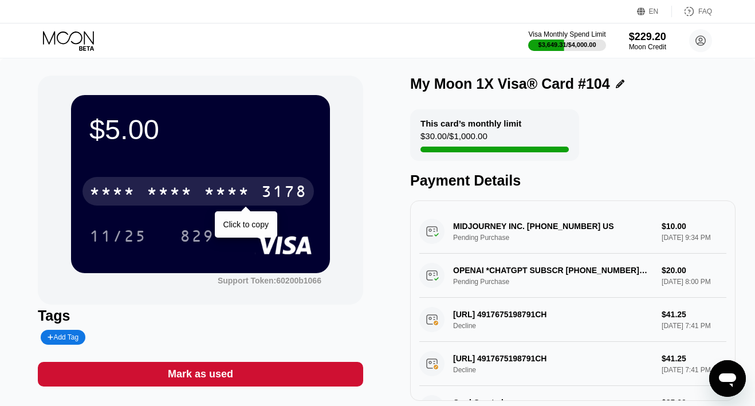
click at [257, 196] on div "* * * * * * * * * * * * 3178" at bounding box center [199, 191] width 232 height 29
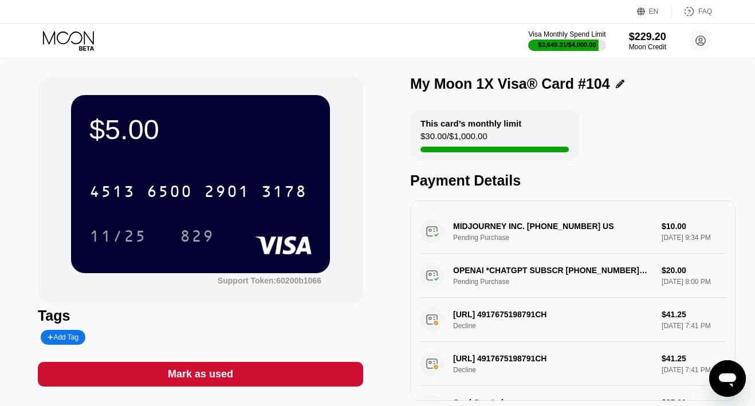
click at [242, 371] on div "Mark as used" at bounding box center [200, 374] width 325 height 25
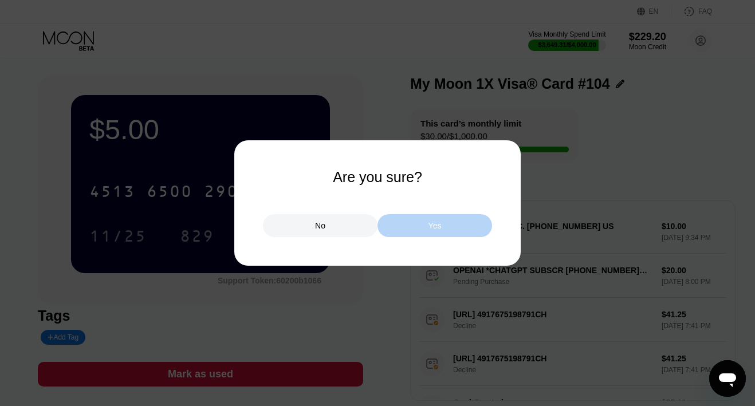
click at [446, 223] on div "Yes" at bounding box center [435, 225] width 115 height 23
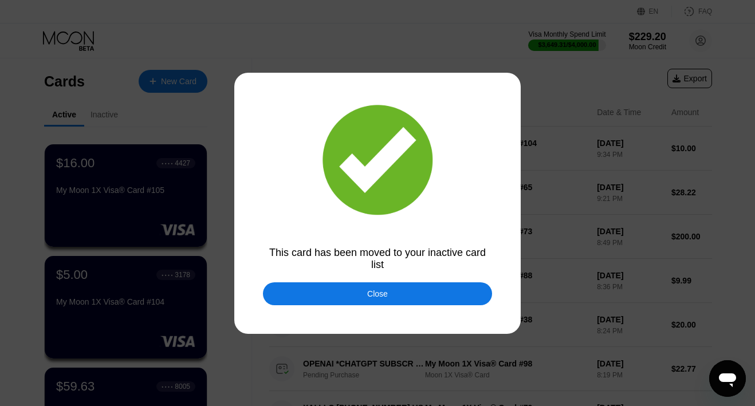
click at [370, 295] on div "Close" at bounding box center [377, 293] width 21 height 9
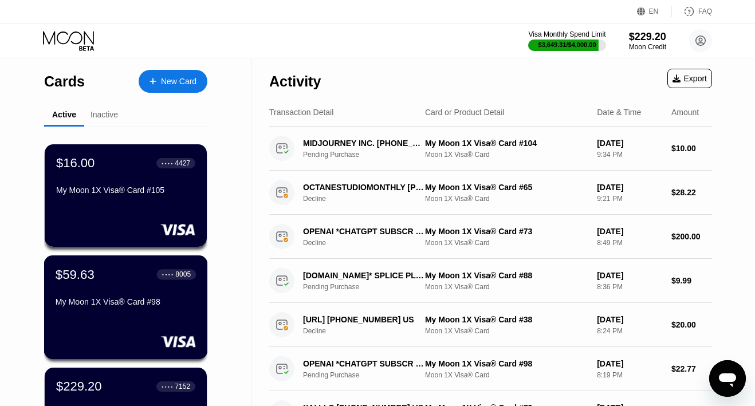
click at [128, 285] on div "$59.63 ● ● ● ● 8005 My Moon 1X Visa® Card #98" at bounding box center [126, 289] width 140 height 44
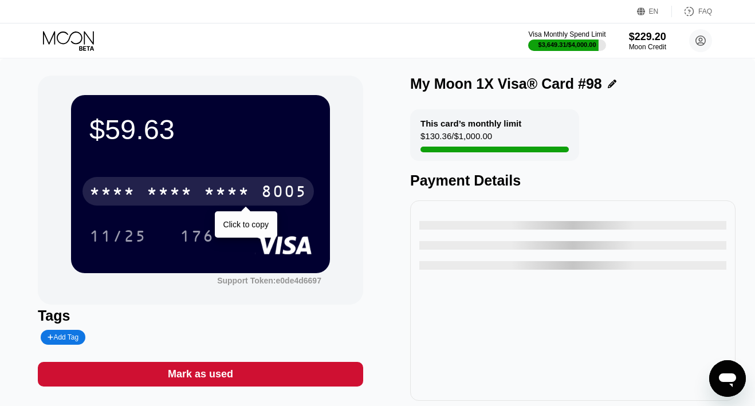
click at [171, 186] on div "* * * *" at bounding box center [170, 193] width 46 height 18
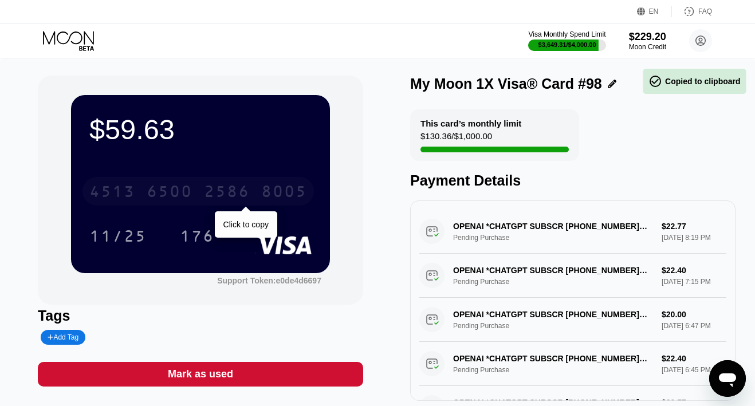
click at [171, 186] on div "6500" at bounding box center [170, 193] width 46 height 18
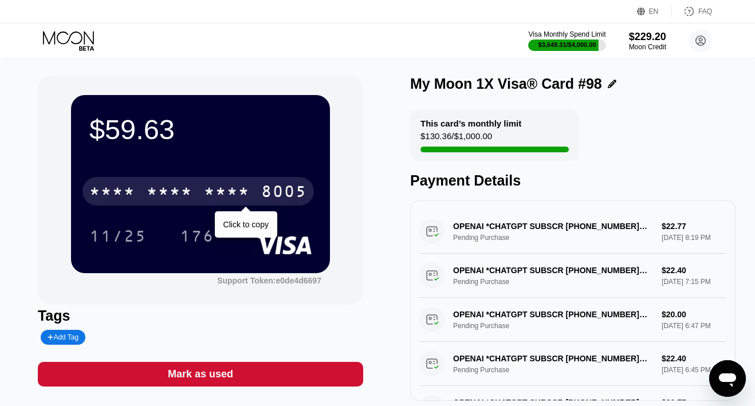
click at [183, 189] on div "* * * *" at bounding box center [170, 193] width 46 height 18
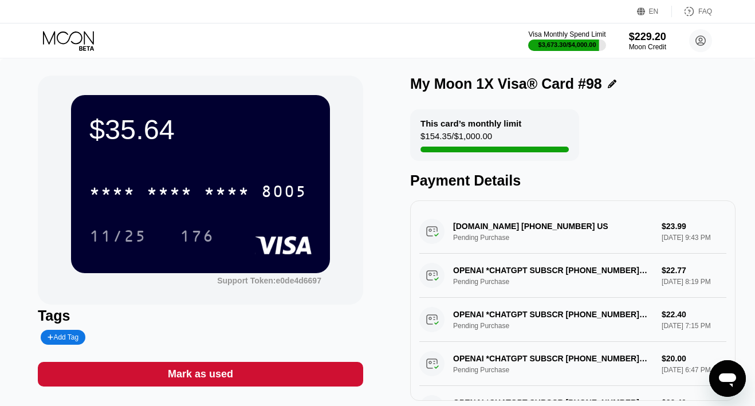
click at [77, 38] on icon at bounding box center [69, 41] width 53 height 20
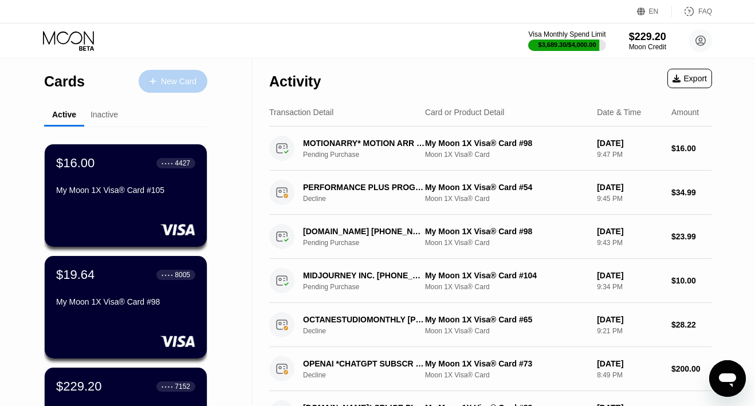
click at [168, 86] on div "New Card" at bounding box center [179, 82] width 36 height 10
